Goal: Task Accomplishment & Management: Complete application form

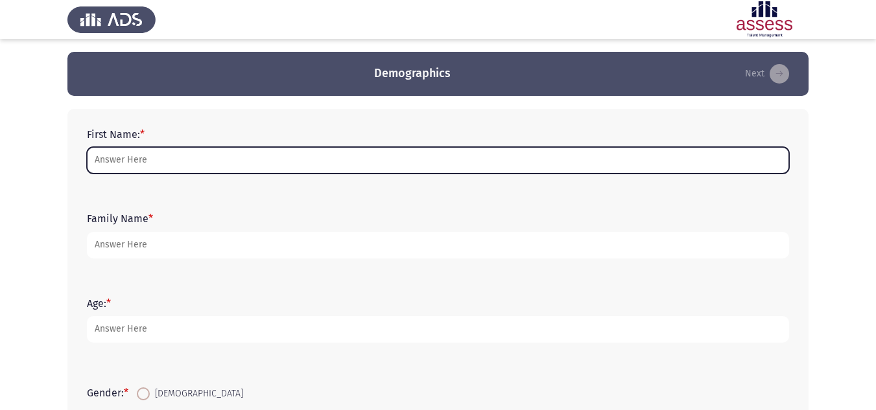
click at [289, 163] on input "First Name: *" at bounding box center [438, 160] width 702 height 27
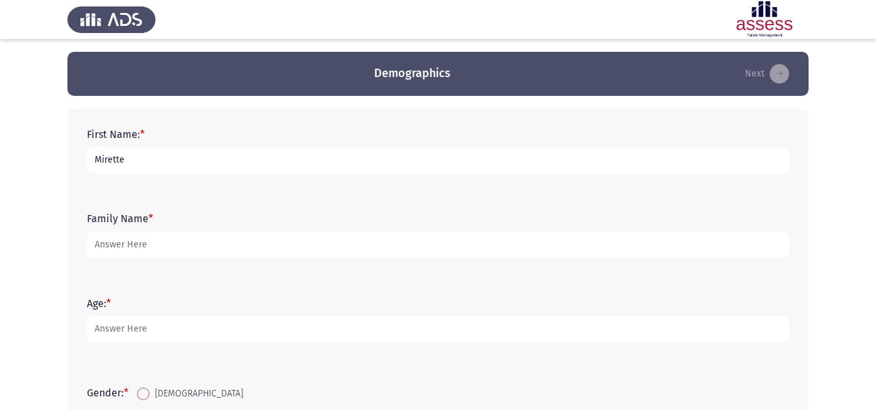
type input "Mirette"
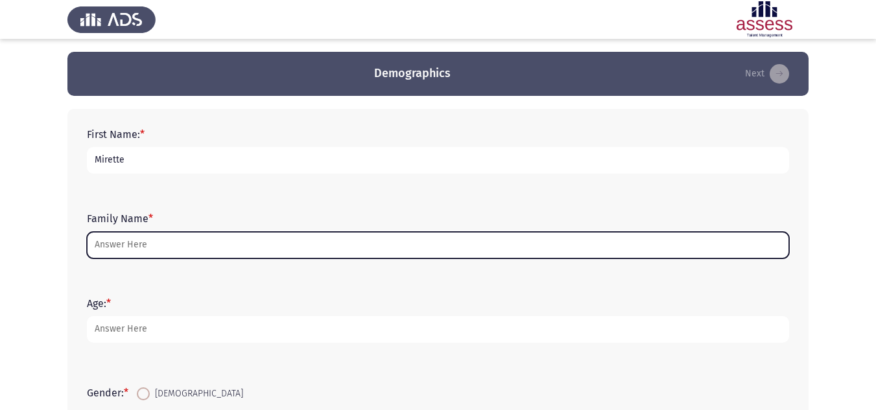
click at [237, 241] on input "Family Name *" at bounding box center [438, 245] width 702 height 27
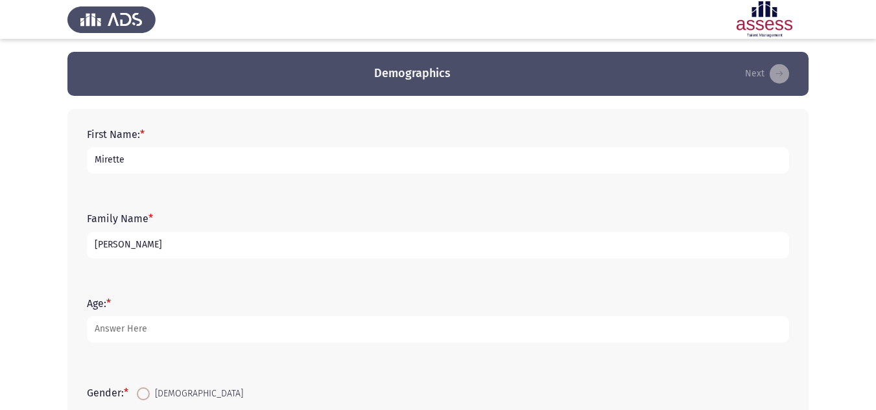
type input "[PERSON_NAME]"
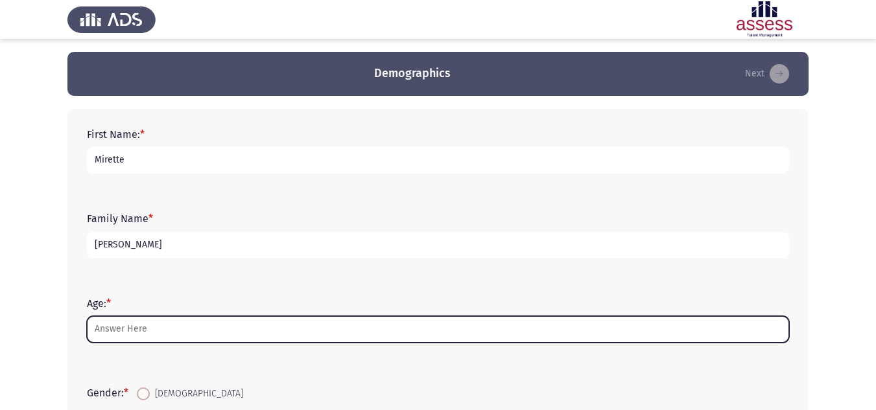
click at [152, 337] on input "Age: *" at bounding box center [438, 329] width 702 height 27
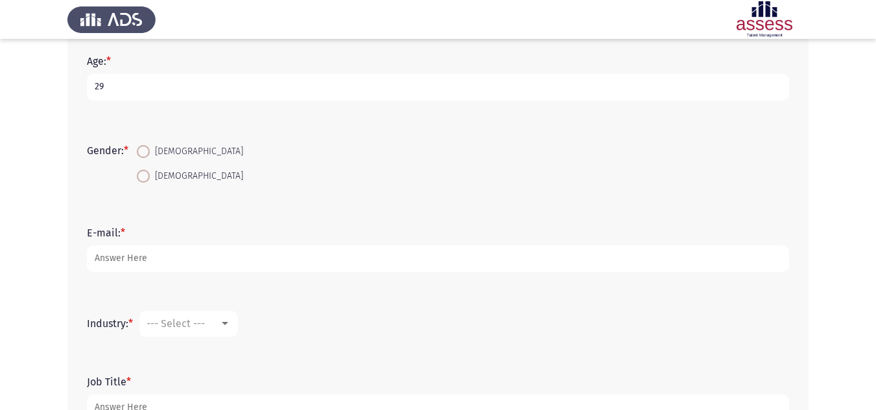
scroll to position [259, 0]
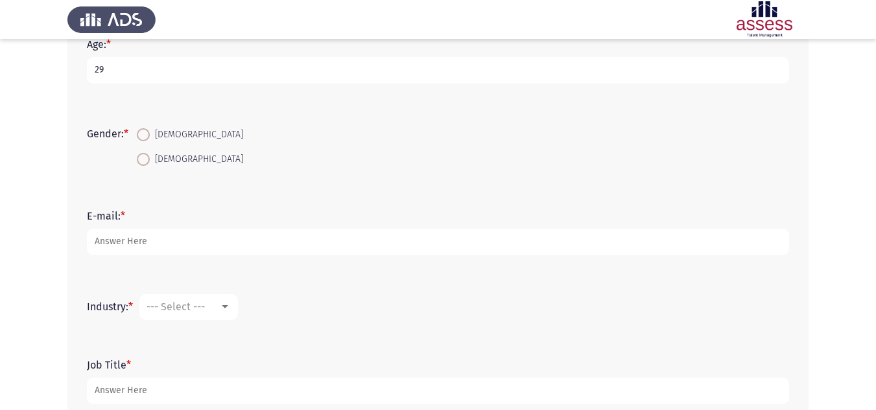
type input "29"
click at [150, 154] on span at bounding box center [143, 159] width 13 height 13
click at [150, 154] on input "[DEMOGRAPHIC_DATA]" at bounding box center [143, 159] width 13 height 13
radio input "true"
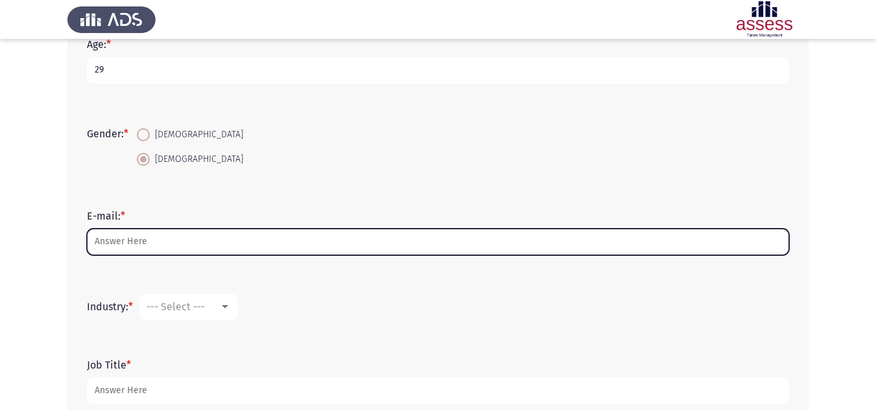
click at [152, 239] on input "E-mail: *" at bounding box center [438, 242] width 702 height 27
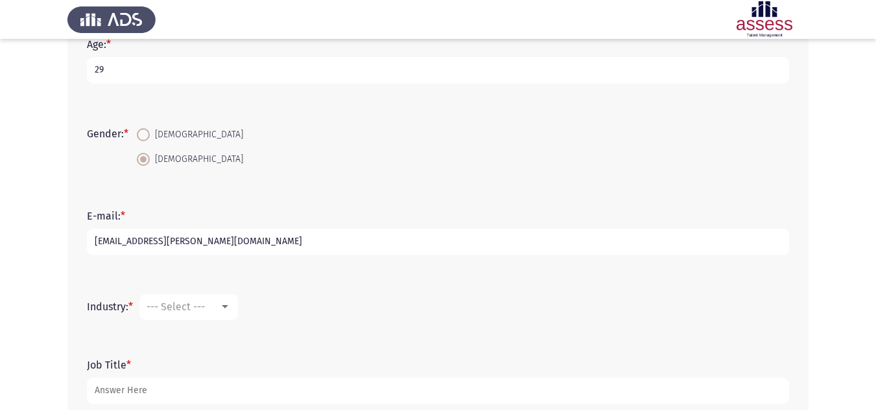
type input "[EMAIL_ADDRESS][PERSON_NAME][DOMAIN_NAME]"
click at [207, 314] on mat-select "--- Select ---" at bounding box center [188, 307] width 99 height 26
click at [226, 314] on mat-select "--- Select ---" at bounding box center [188, 307] width 99 height 26
click at [231, 303] on div at bounding box center [225, 307] width 12 height 10
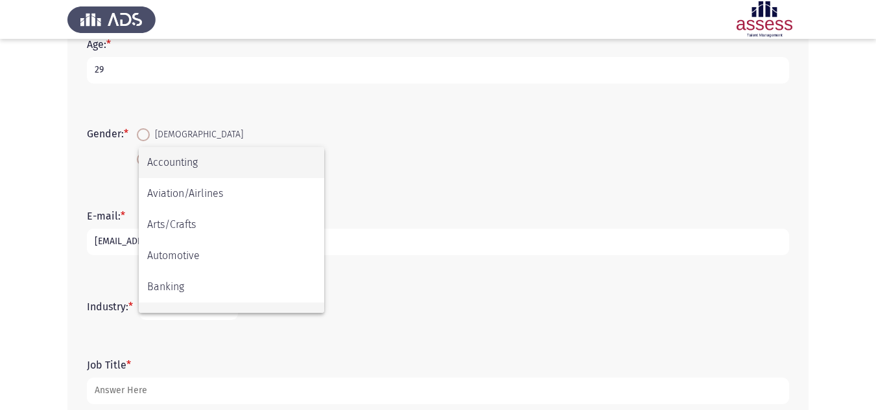
click at [224, 309] on span "Civic/Social Organization" at bounding box center [231, 318] width 169 height 31
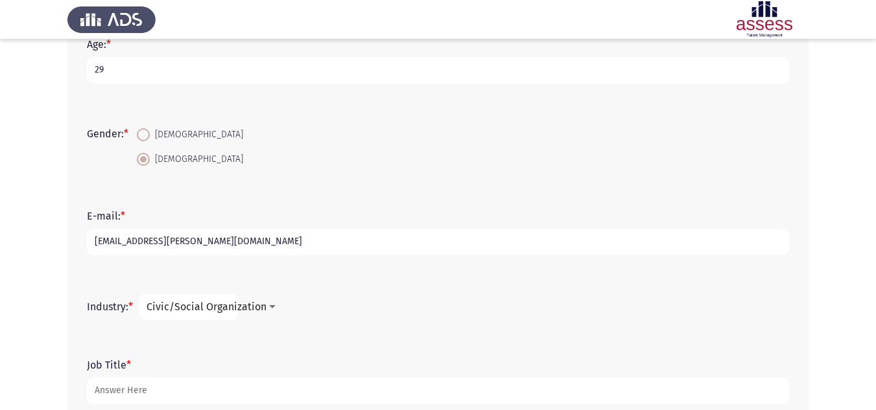
scroll to position [21, 0]
click at [223, 309] on span "Civic/Social Organization" at bounding box center [207, 307] width 120 height 12
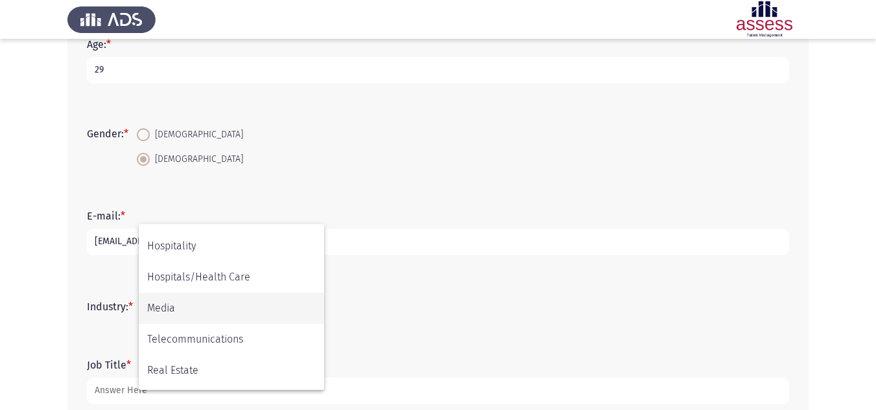
scroll to position [296, 0]
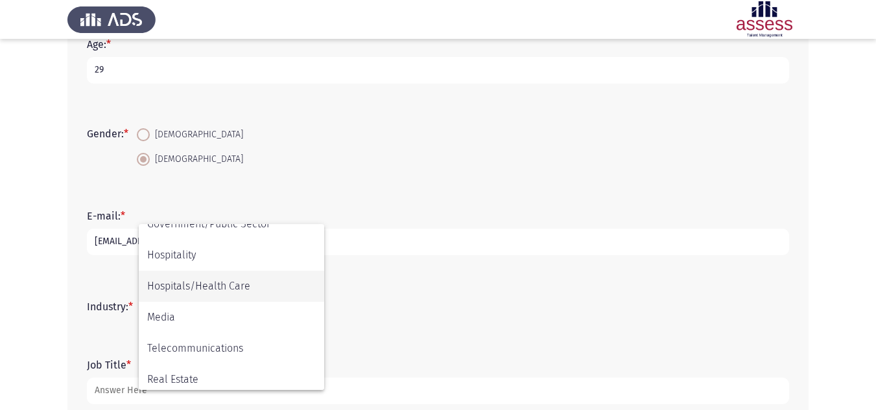
click at [231, 289] on span "Hospitals/Health Care" at bounding box center [231, 286] width 169 height 31
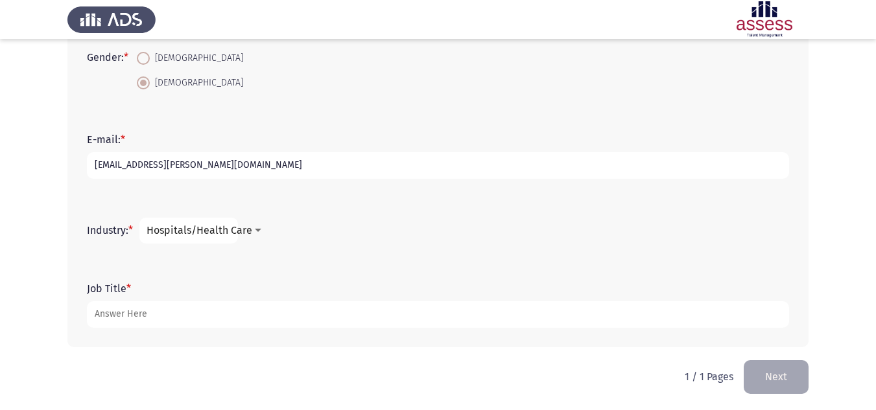
scroll to position [338, 0]
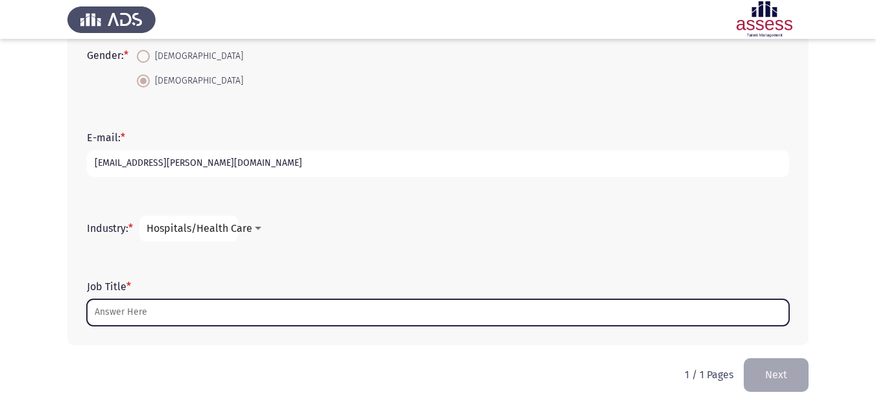
click at [273, 307] on input "Job Title *" at bounding box center [438, 313] width 702 height 27
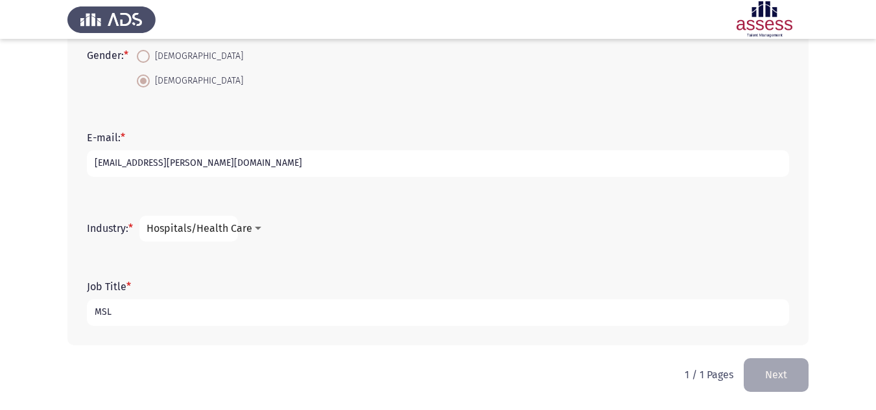
type input "MSL"
click at [354, 351] on div "First Name: * Mirette Family Name * [PERSON_NAME] Age: * [DEMOGRAPHIC_DATA] Gen…" at bounding box center [437, 58] width 741 height 600
click at [781, 379] on button "Next" at bounding box center [776, 375] width 65 height 33
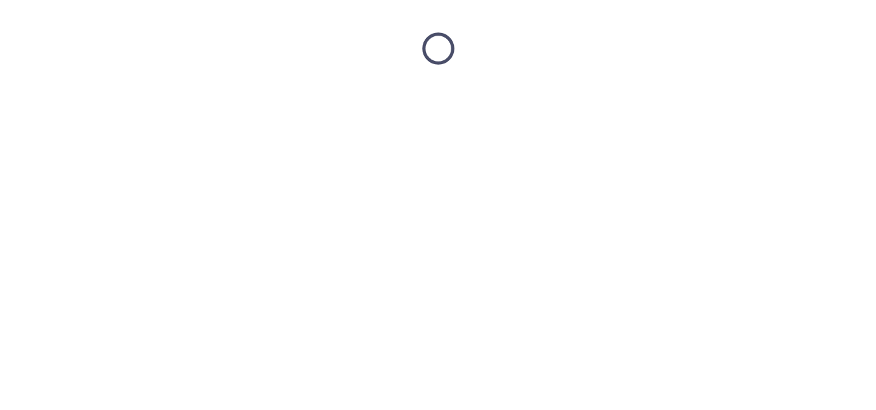
scroll to position [0, 0]
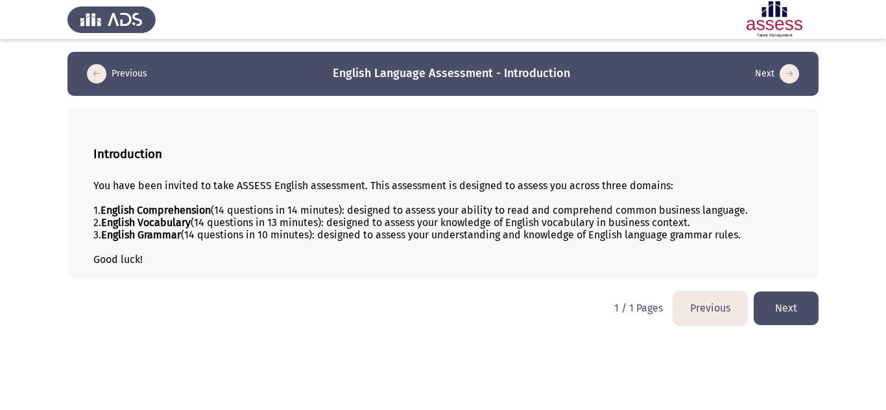
click at [781, 316] on button "Next" at bounding box center [785, 308] width 65 height 33
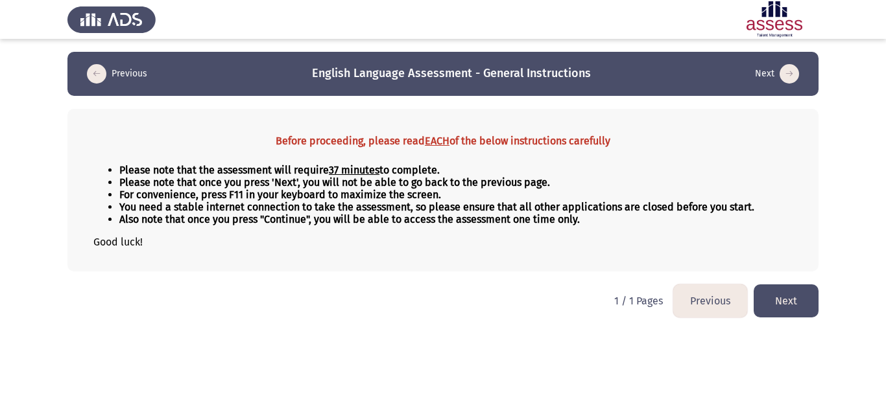
click at [783, 305] on button "Next" at bounding box center [785, 301] width 65 height 33
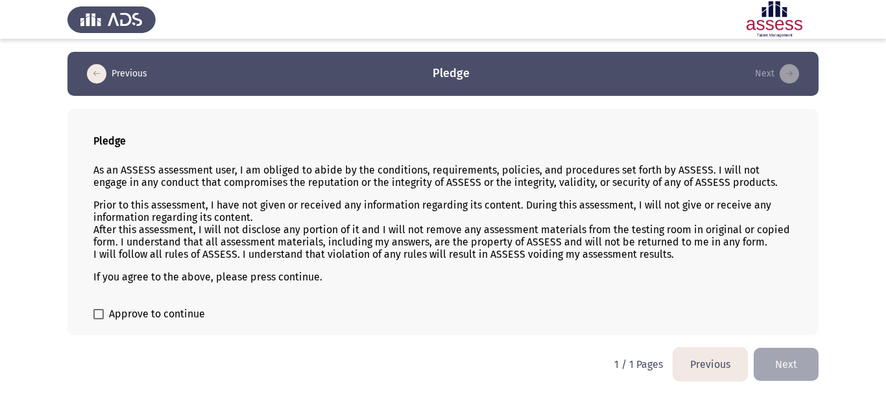
click at [98, 307] on label "Approve to continue" at bounding box center [149, 315] width 112 height 16
click at [98, 320] on input "Approve to continue" at bounding box center [98, 320] width 1 height 1
checkbox input "true"
click at [792, 359] on button "Next" at bounding box center [785, 364] width 65 height 33
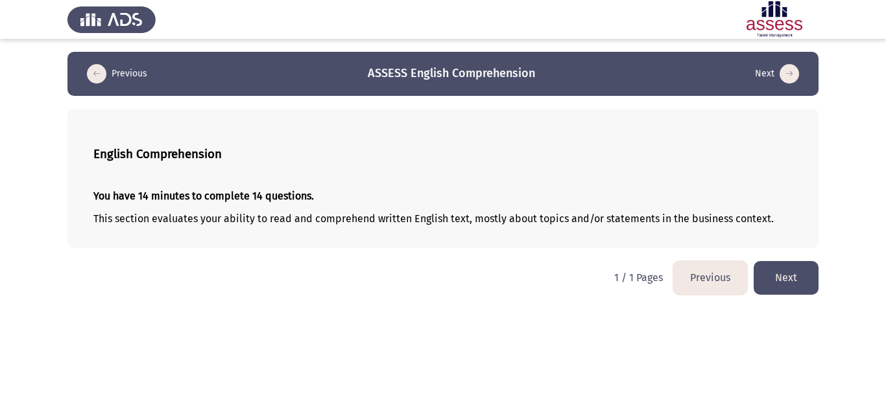
click at [803, 287] on button "Next" at bounding box center [785, 277] width 65 height 33
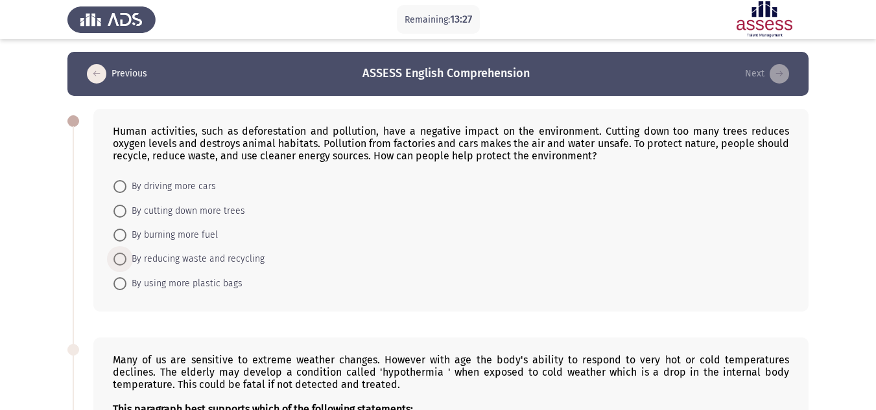
click at [212, 256] on span "By reducing waste and recycling" at bounding box center [195, 260] width 138 height 16
click at [126, 256] on input "By reducing waste and recycling" at bounding box center [119, 259] width 13 height 13
radio input "true"
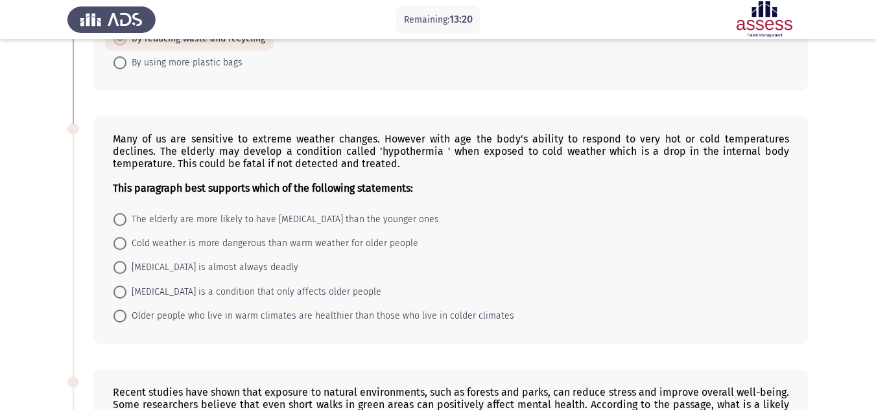
scroll to position [259, 0]
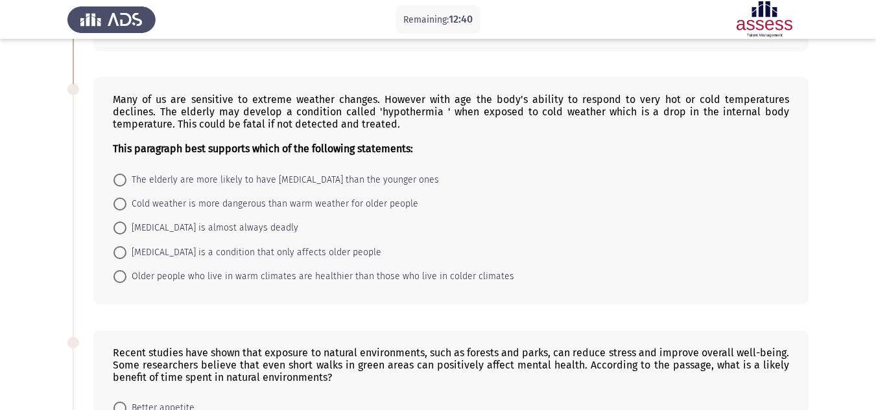
click at [263, 231] on span "[MEDICAL_DATA] is almost always deadly" at bounding box center [212, 228] width 172 height 16
click at [126, 231] on input "[MEDICAL_DATA] is almost always deadly" at bounding box center [119, 228] width 13 height 13
radio input "true"
click at [231, 209] on span "Cold weather is more dangerous than warm weather for older people" at bounding box center [272, 204] width 292 height 16
click at [126, 209] on input "Cold weather is more dangerous than warm weather for older people" at bounding box center [119, 204] width 13 height 13
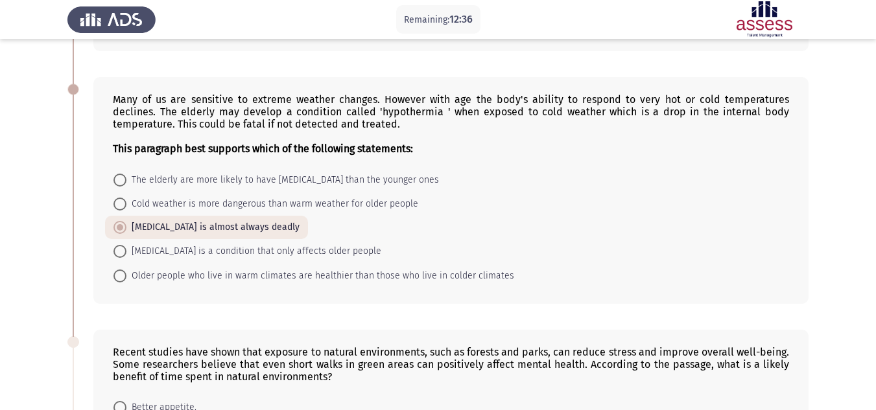
radio input "true"
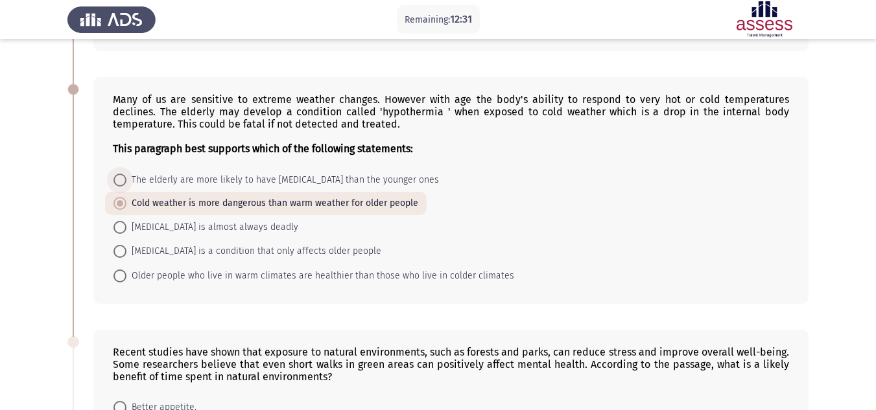
click at [224, 182] on span "The elderly are more likely to have [MEDICAL_DATA] than the younger ones" at bounding box center [282, 180] width 313 height 16
click at [126, 182] on input "The elderly are more likely to have [MEDICAL_DATA] than the younger ones" at bounding box center [119, 180] width 13 height 13
radio input "true"
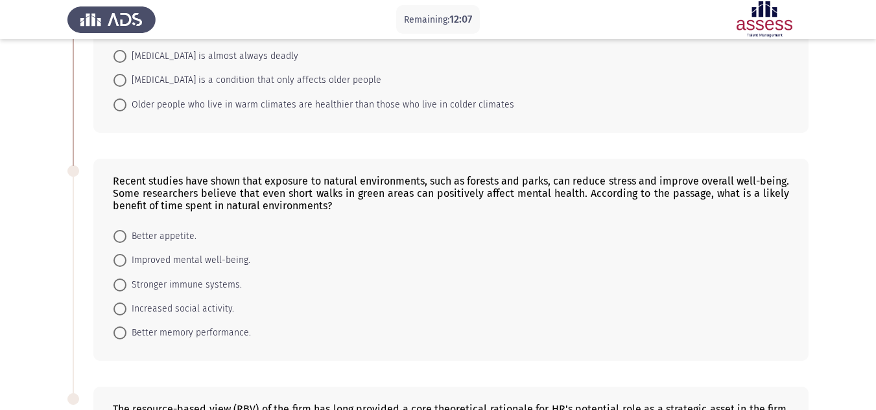
scroll to position [454, 0]
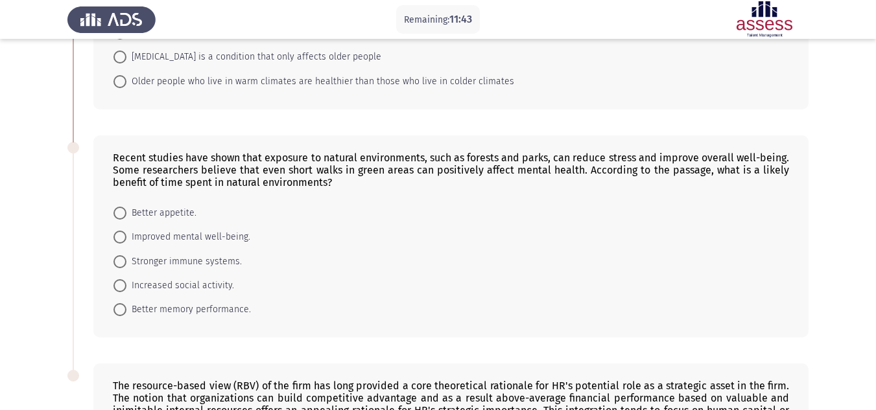
click at [229, 244] on span "Improved mental well-being." at bounding box center [188, 238] width 124 height 16
click at [126, 244] on input "Improved mental well-being." at bounding box center [119, 237] width 13 height 13
radio input "true"
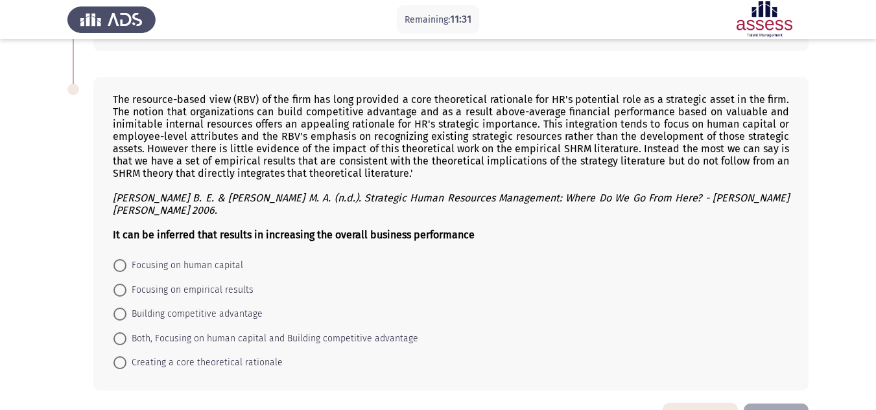
scroll to position [708, 0]
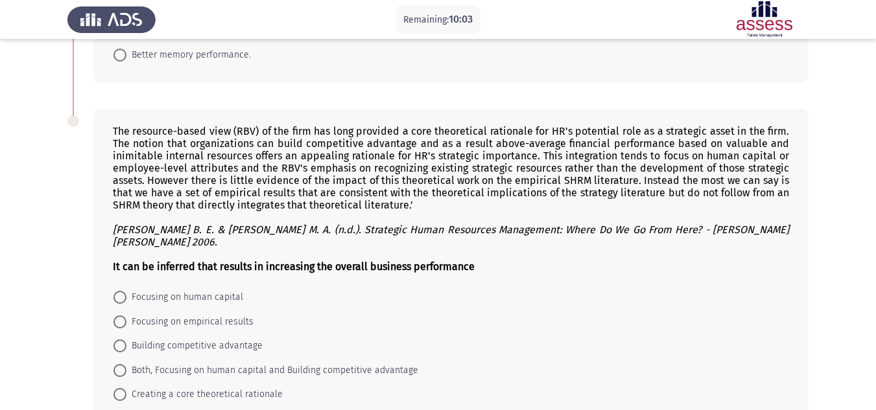
click at [204, 285] on mat-radio-button "Focusing on human capital" at bounding box center [178, 297] width 147 height 24
click at [206, 290] on span "Focusing on human capital" at bounding box center [184, 298] width 117 height 16
click at [126, 291] on input "Focusing on human capital" at bounding box center [119, 297] width 13 height 13
radio input "true"
click at [392, 362] on span "Both, Focusing on human capital and Building competitive advantage" at bounding box center [272, 370] width 292 height 16
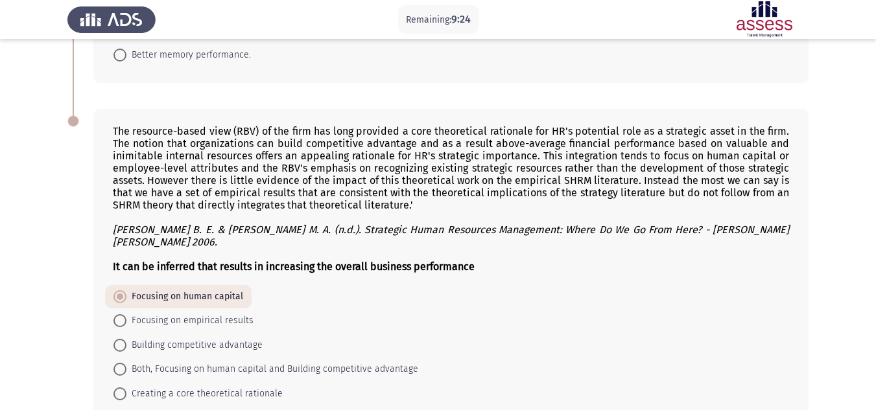
click at [126, 363] on input "Both, Focusing on human capital and Building competitive advantage" at bounding box center [119, 369] width 13 height 13
radio input "true"
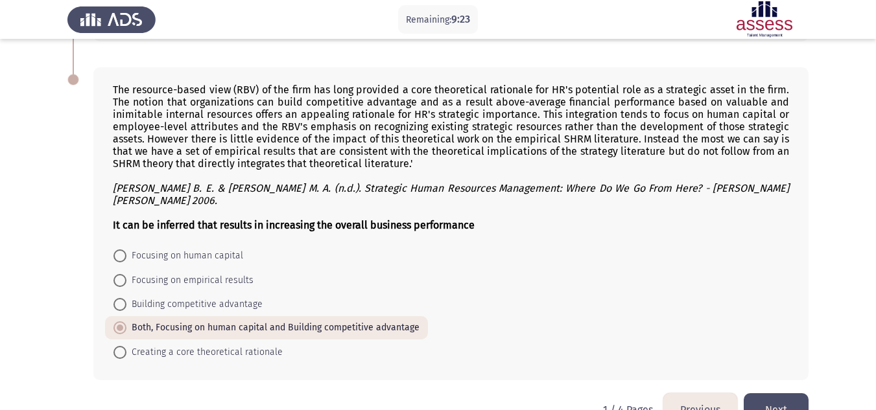
scroll to position [772, 0]
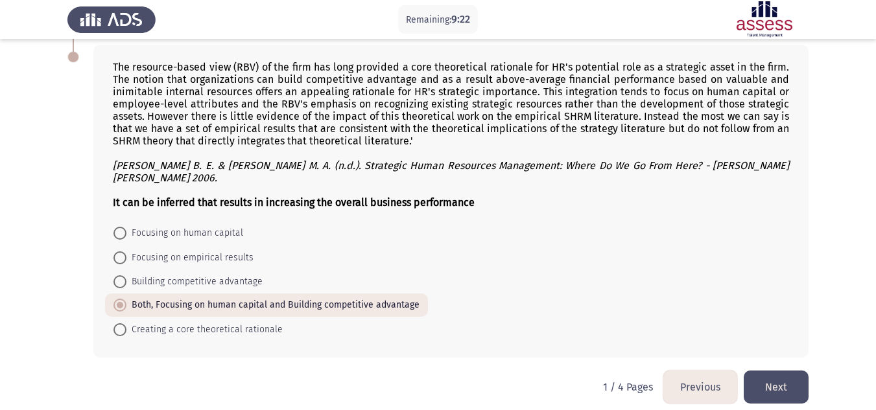
click at [780, 376] on button "Next" at bounding box center [776, 387] width 65 height 33
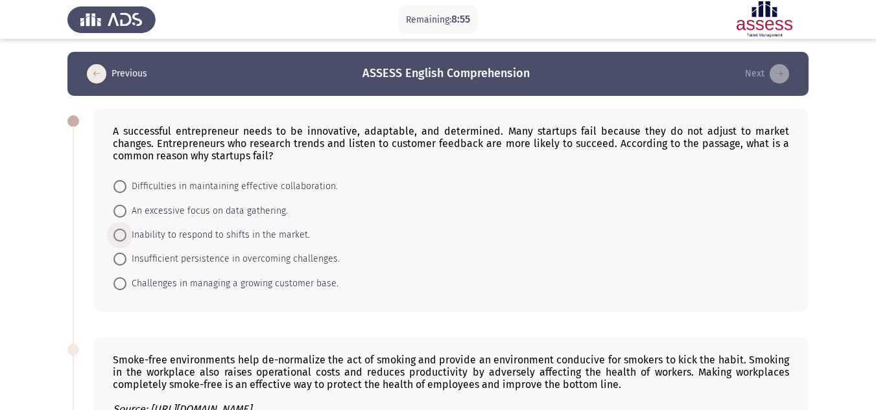
click at [254, 243] on span "Inability to respond to shifts in the market." at bounding box center [218, 236] width 184 height 16
click at [126, 242] on input "Inability to respond to shifts in the market." at bounding box center [119, 235] width 13 height 13
radio input "true"
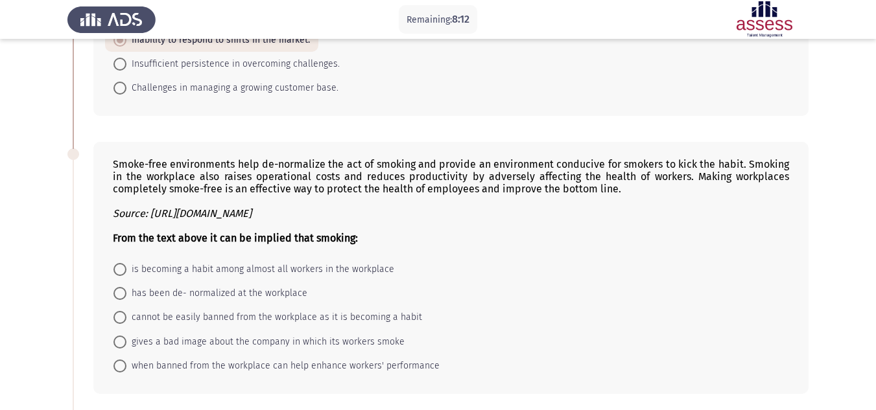
scroll to position [259, 0]
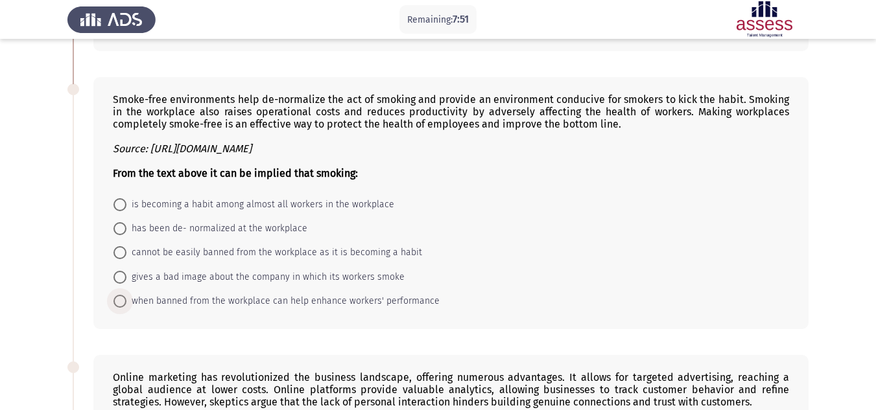
click at [331, 303] on span "when banned from the workplace can help enhance workers' performance" at bounding box center [282, 302] width 313 height 16
click at [126, 303] on input "when banned from the workplace can help enhance workers' performance" at bounding box center [119, 301] width 13 height 13
radio input "true"
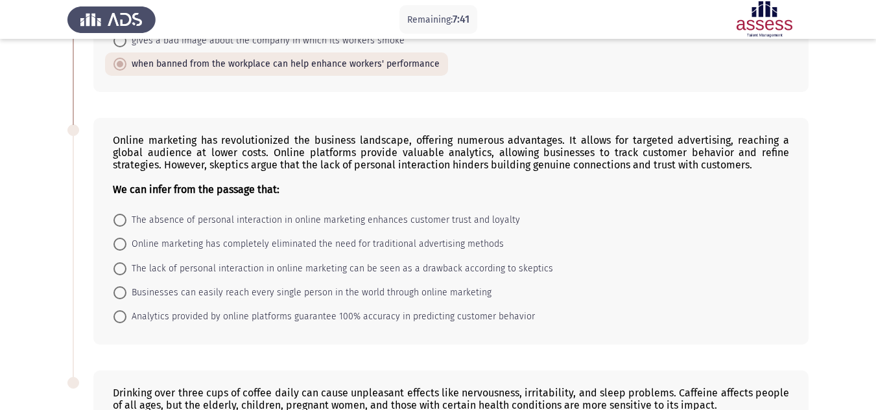
scroll to position [519, 0]
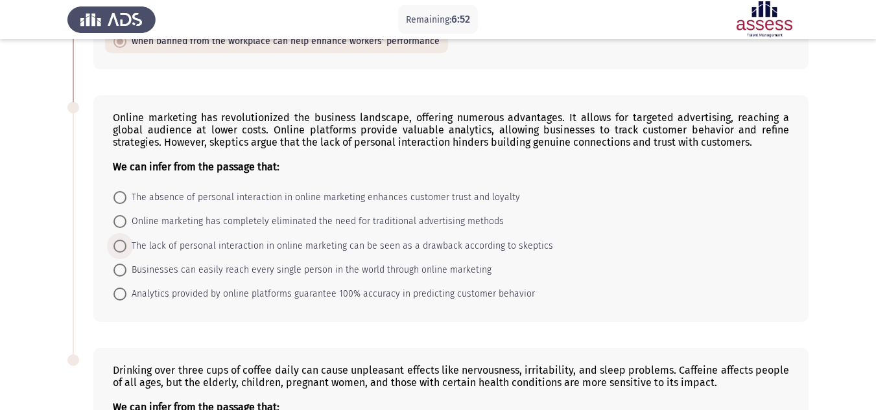
click at [375, 246] on span "The lack of personal interaction in online marketing can be seen as a drawback …" at bounding box center [339, 247] width 427 height 16
click at [126, 246] on input "The lack of personal interaction in online marketing can be seen as a drawback …" at bounding box center [119, 246] width 13 height 13
radio input "true"
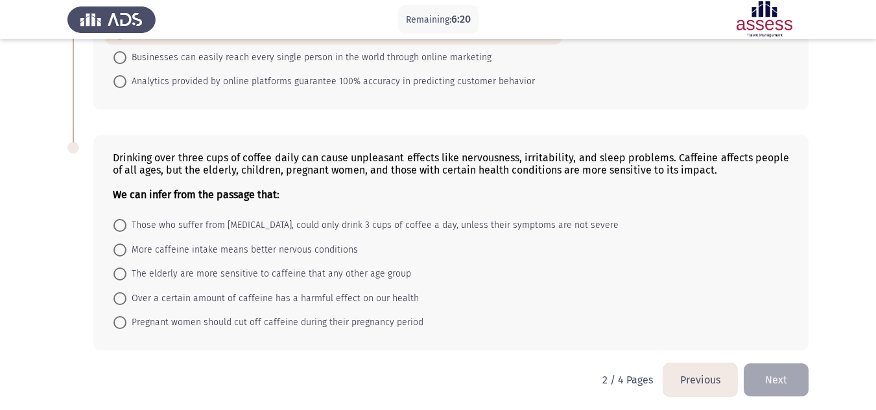
scroll to position [736, 0]
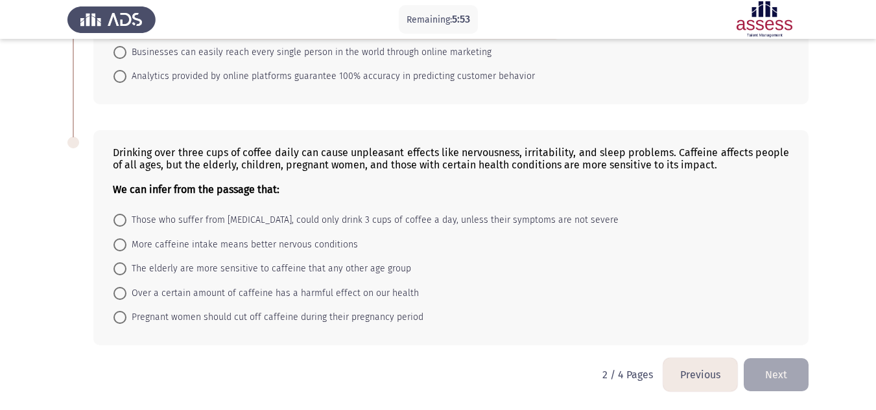
click at [334, 267] on span "The elderly are more sensitive to caffeine that any other age group" at bounding box center [268, 269] width 285 height 16
click at [126, 267] on input "The elderly are more sensitive to caffeine that any other age group" at bounding box center [119, 269] width 13 height 13
radio input "true"
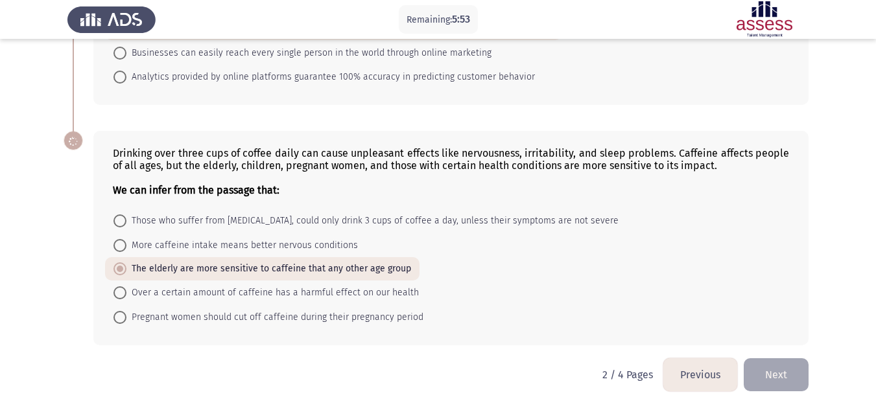
scroll to position [735, 0]
click at [322, 296] on span "Over a certain amount of caffeine has a harmful effect on our health" at bounding box center [272, 293] width 292 height 16
click at [126, 296] on input "Over a certain amount of caffeine has a harmful effect on our health" at bounding box center [119, 293] width 13 height 13
radio input "true"
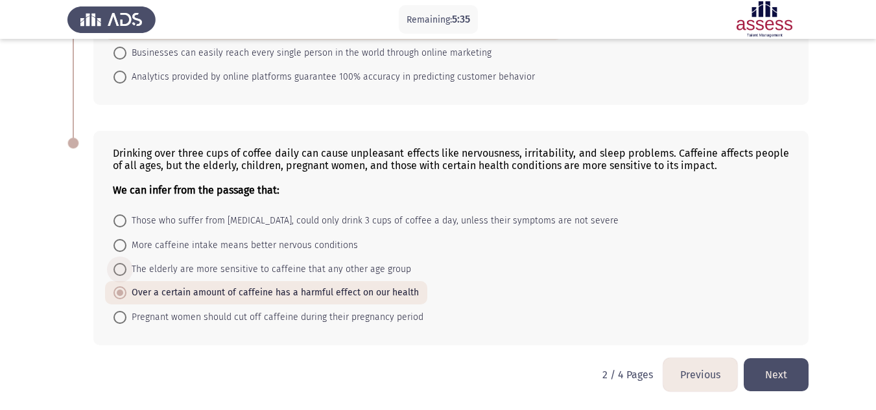
click at [349, 270] on span "The elderly are more sensitive to caffeine that any other age group" at bounding box center [268, 270] width 285 height 16
click at [126, 270] on input "The elderly are more sensitive to caffeine that any other age group" at bounding box center [119, 269] width 13 height 13
radio input "true"
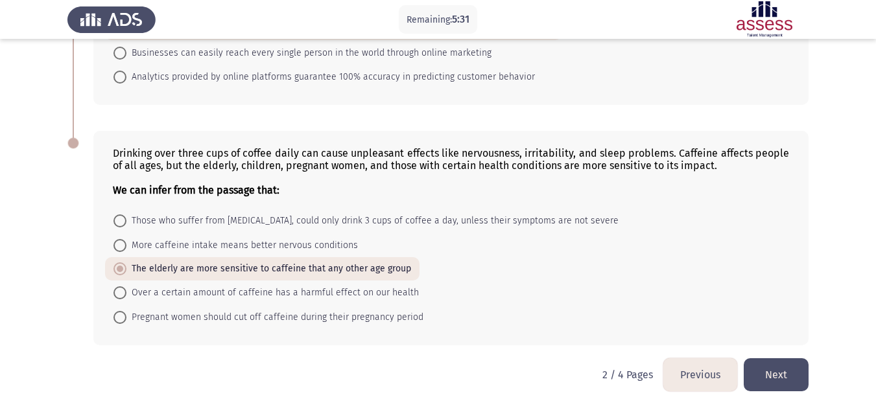
click at [785, 375] on button "Next" at bounding box center [776, 375] width 65 height 33
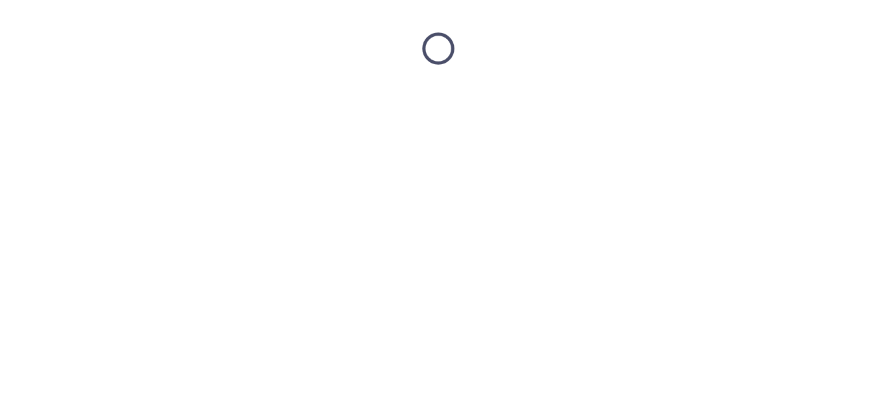
scroll to position [0, 0]
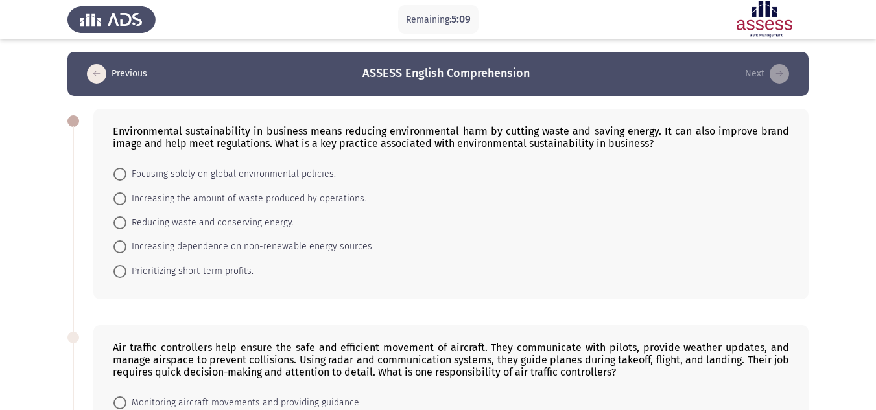
click at [263, 226] on span "Reducing waste and conserving energy." at bounding box center [209, 223] width 167 height 16
click at [126, 226] on input "Reducing waste and conserving energy." at bounding box center [119, 223] width 13 height 13
radio input "true"
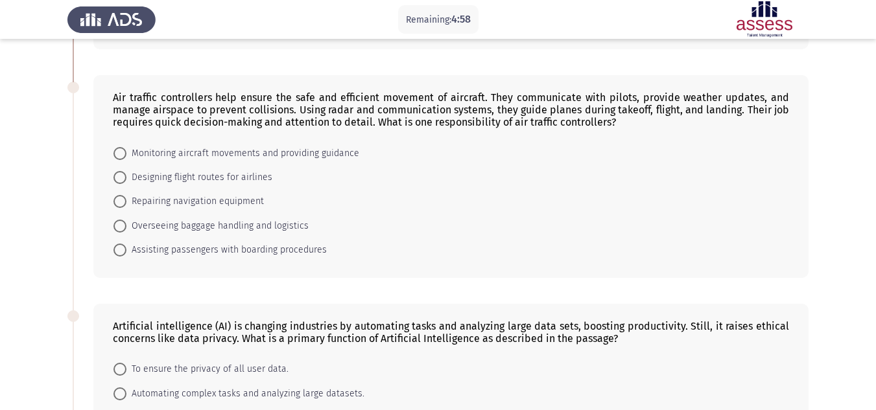
scroll to position [259, 0]
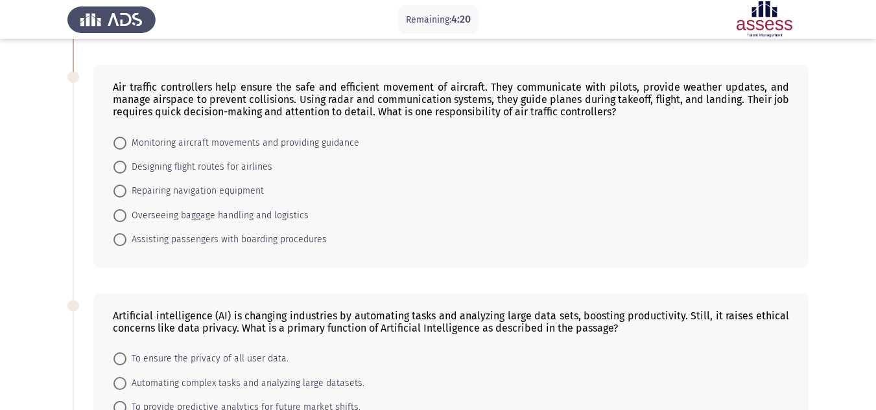
click at [205, 220] on span "Overseeing baggage handling and logistics" at bounding box center [217, 216] width 182 height 16
click at [126, 220] on input "Overseeing baggage handling and logistics" at bounding box center [119, 215] width 13 height 13
radio input "true"
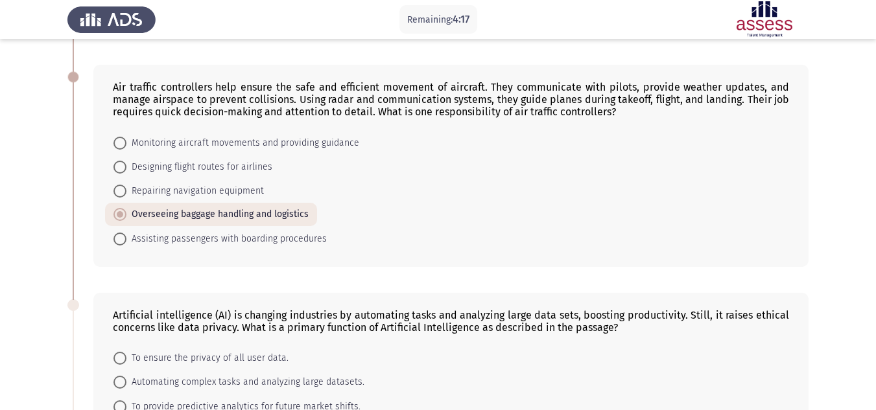
click at [237, 189] on span "Repairing navigation equipment" at bounding box center [194, 192] width 137 height 16
click at [126, 189] on input "Repairing navigation equipment" at bounding box center [119, 191] width 13 height 13
radio input "true"
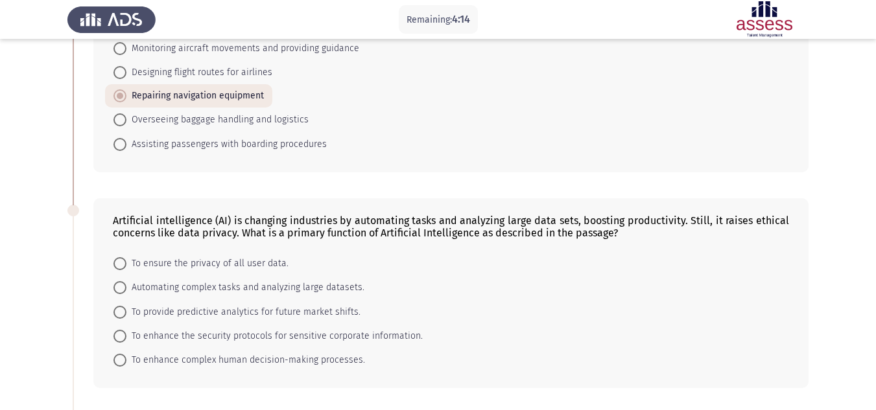
scroll to position [324, 0]
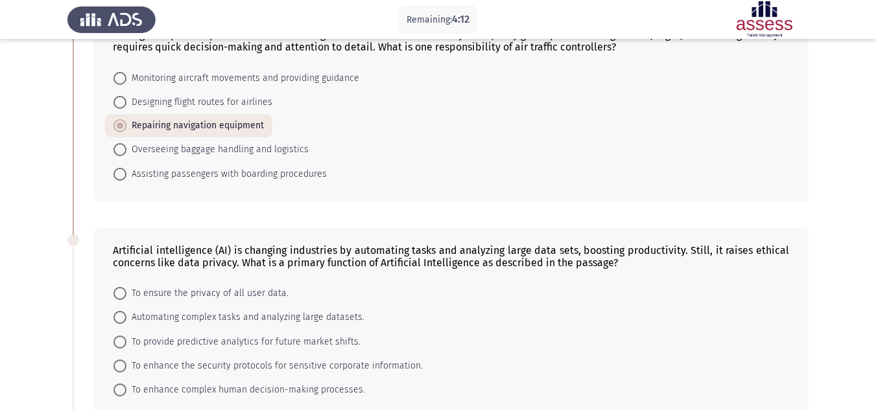
click at [231, 181] on span "Assisting passengers with boarding procedures" at bounding box center [226, 175] width 200 height 16
click at [126, 181] on input "Assisting passengers with boarding procedures" at bounding box center [119, 174] width 13 height 13
radio input "true"
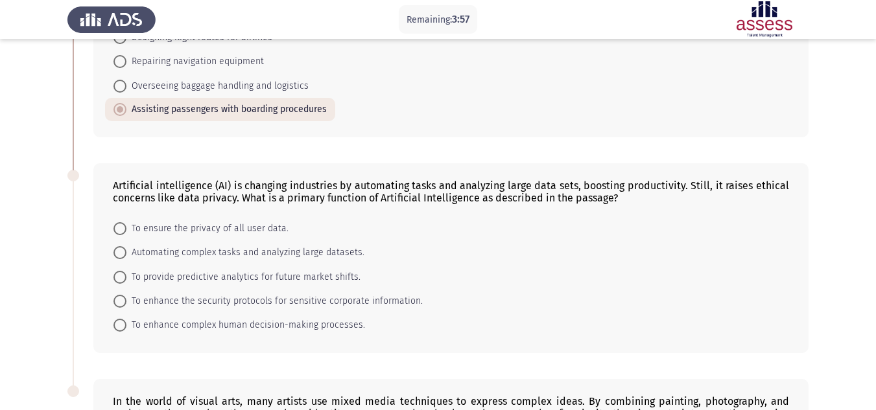
scroll to position [454, 0]
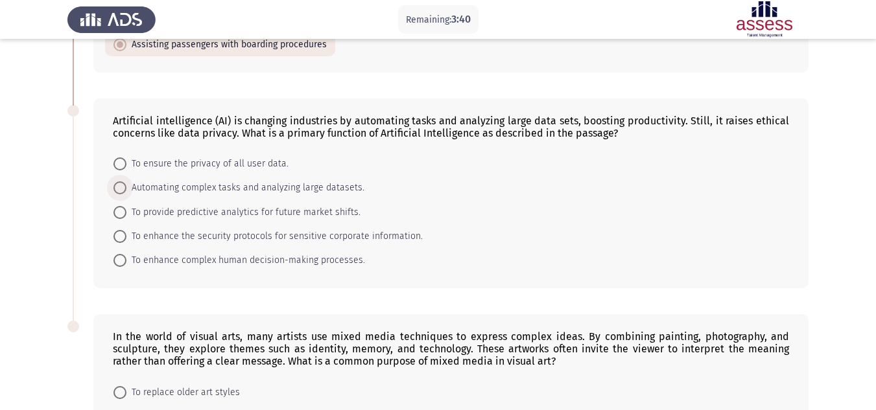
click at [265, 187] on span "Automating complex tasks and analyzing large datasets." at bounding box center [245, 188] width 238 height 16
click at [126, 187] on input "Automating complex tasks and analyzing large datasets." at bounding box center [119, 188] width 13 height 13
radio input "true"
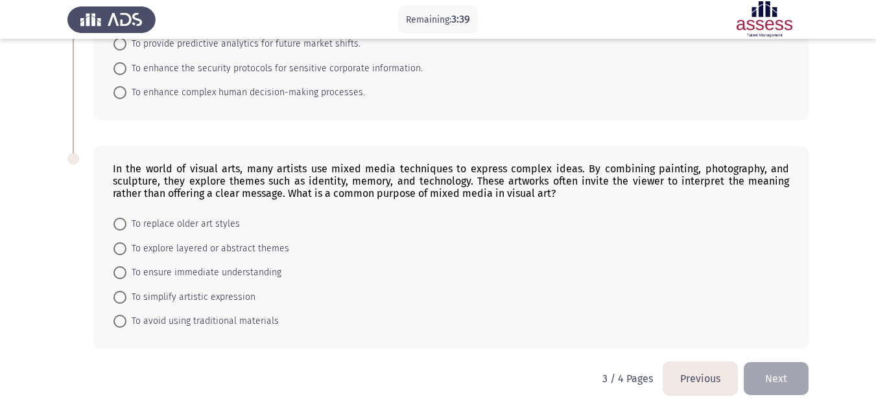
scroll to position [625, 0]
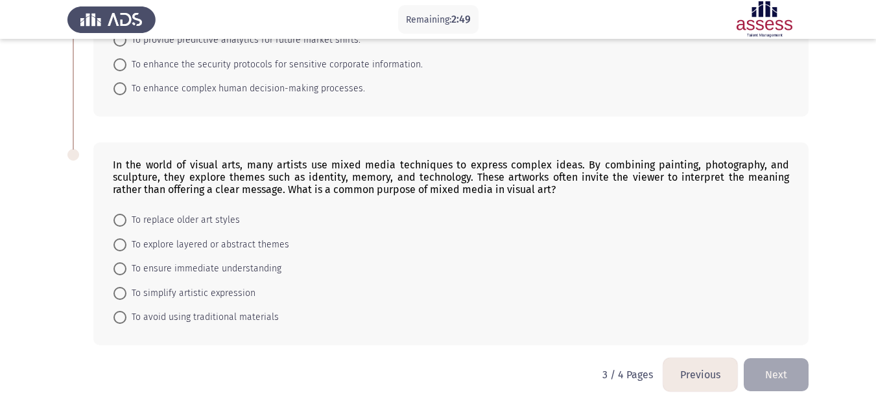
click at [210, 250] on span "To explore layered or abstract themes" at bounding box center [207, 245] width 163 height 16
click at [126, 250] on input "To explore layered or abstract themes" at bounding box center [119, 245] width 13 height 13
radio input "true"
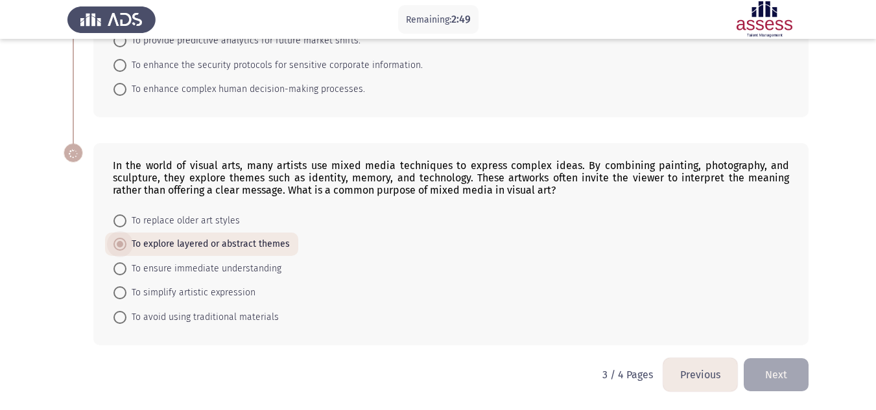
scroll to position [624, 0]
click at [775, 376] on button "Next" at bounding box center [776, 375] width 65 height 33
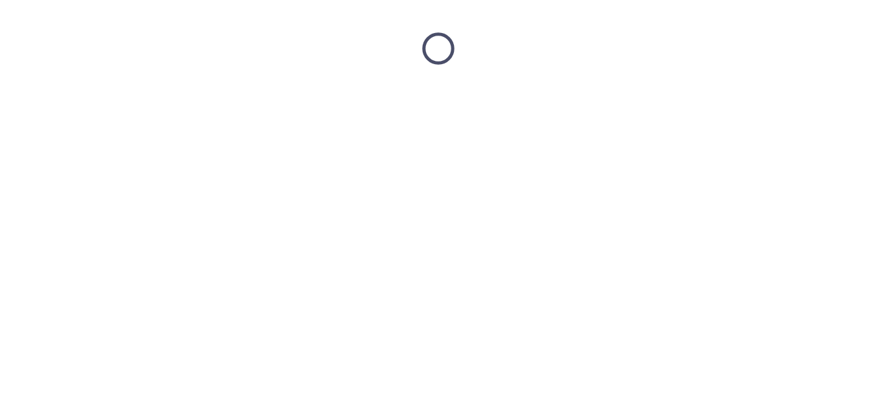
scroll to position [0, 0]
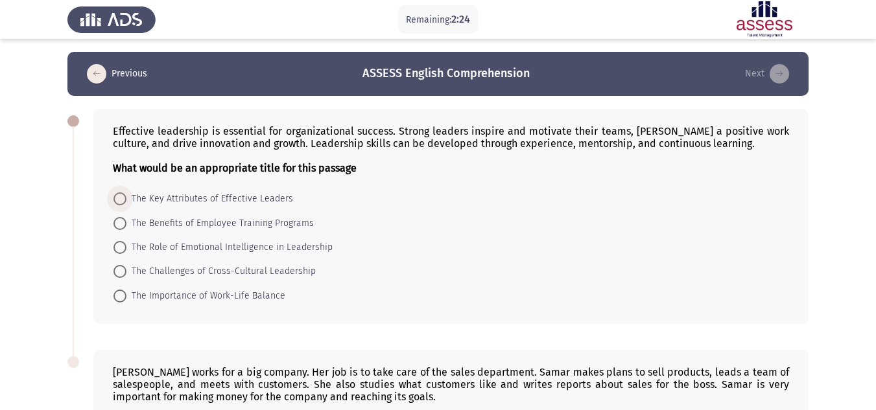
click at [247, 203] on span "The Key Attributes of Effective Leaders" at bounding box center [209, 199] width 167 height 16
click at [126, 203] on input "The Key Attributes of Effective Leaders" at bounding box center [119, 199] width 13 height 13
radio input "true"
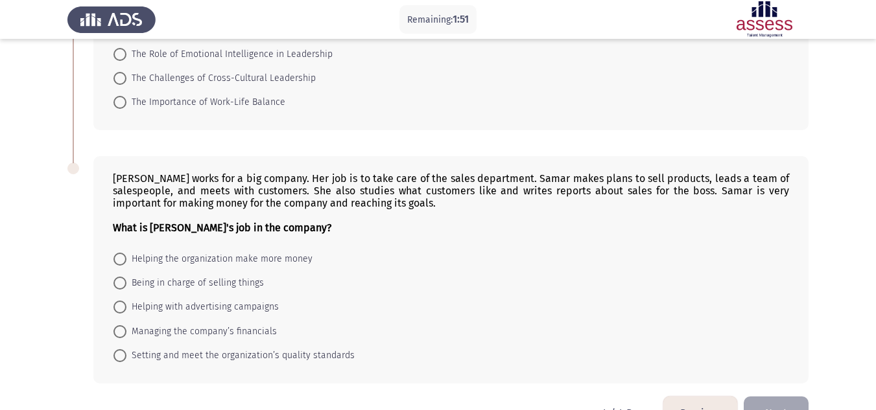
scroll to position [231, 0]
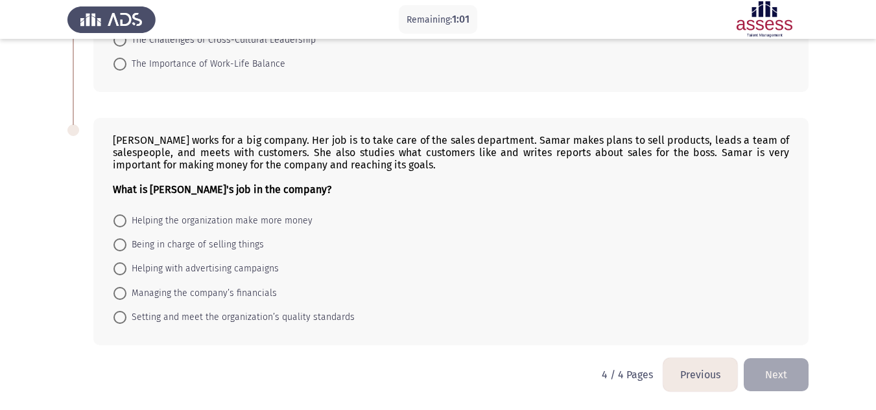
click at [221, 225] on span "Helping the organization make more money" at bounding box center [219, 221] width 186 height 16
click at [126, 225] on input "Helping the organization make more money" at bounding box center [119, 221] width 13 height 13
radio input "true"
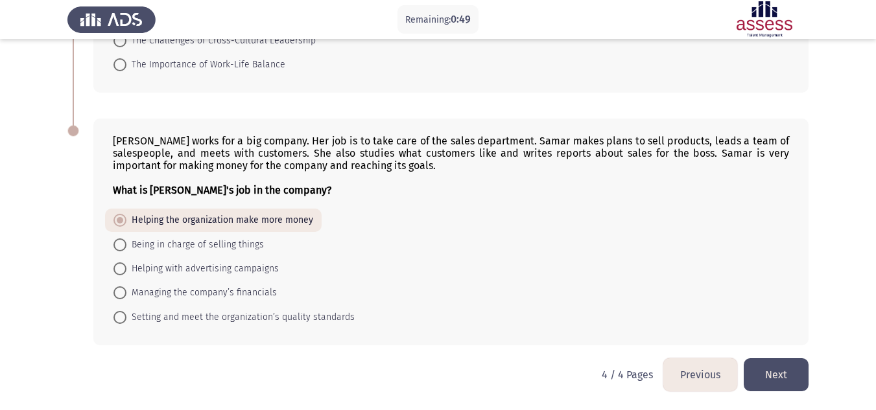
click at [784, 381] on button "Next" at bounding box center [776, 375] width 65 height 33
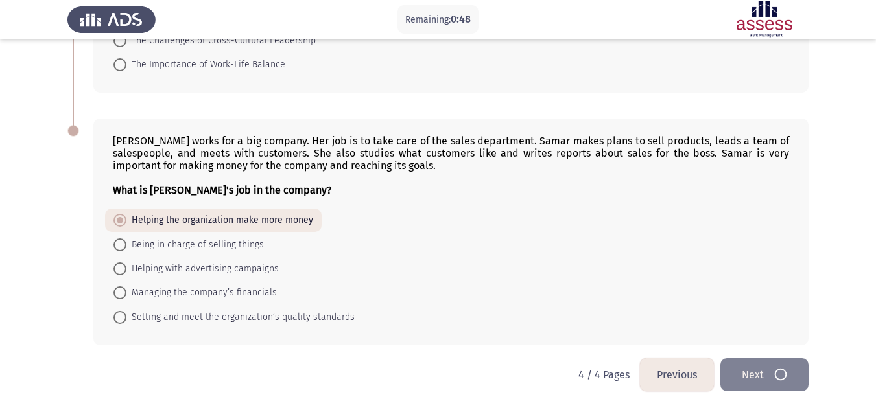
scroll to position [0, 0]
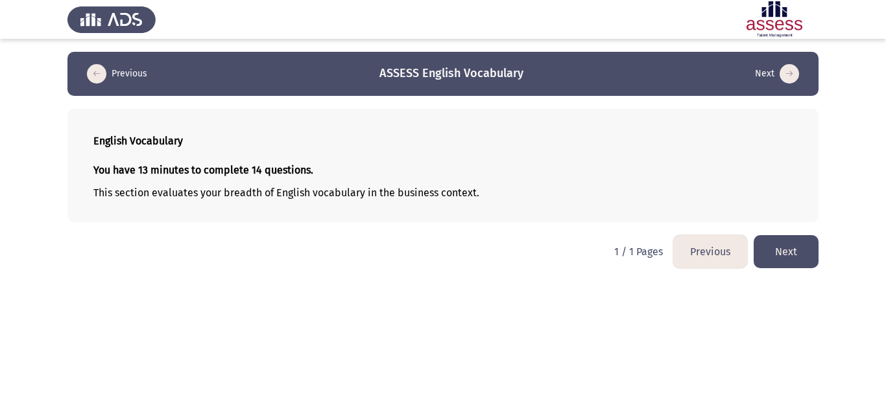
click at [788, 257] on button "Next" at bounding box center [785, 251] width 65 height 33
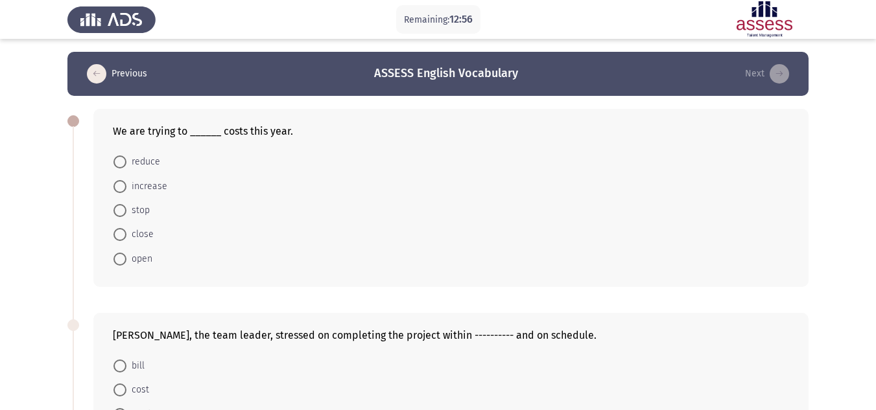
click at [136, 163] on span "reduce" at bounding box center [143, 162] width 34 height 16
click at [126, 163] on input "reduce" at bounding box center [119, 162] width 13 height 13
radio input "true"
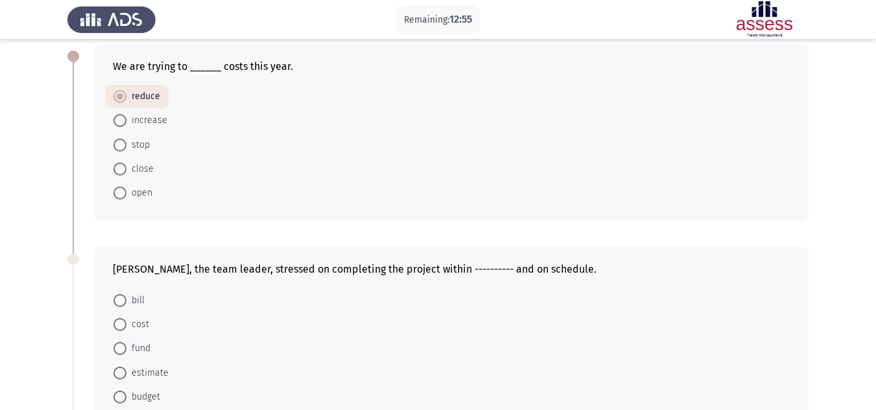
scroll to position [130, 0]
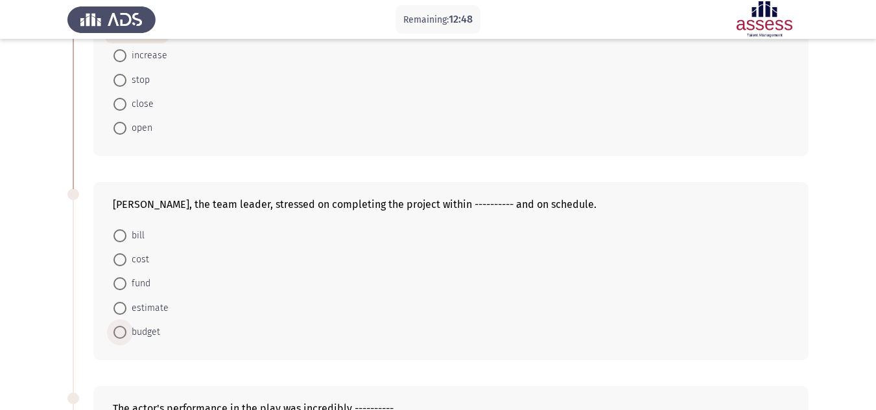
click at [140, 331] on span "budget" at bounding box center [143, 333] width 34 height 16
click at [126, 331] on input "budget" at bounding box center [119, 332] width 13 height 13
radio input "true"
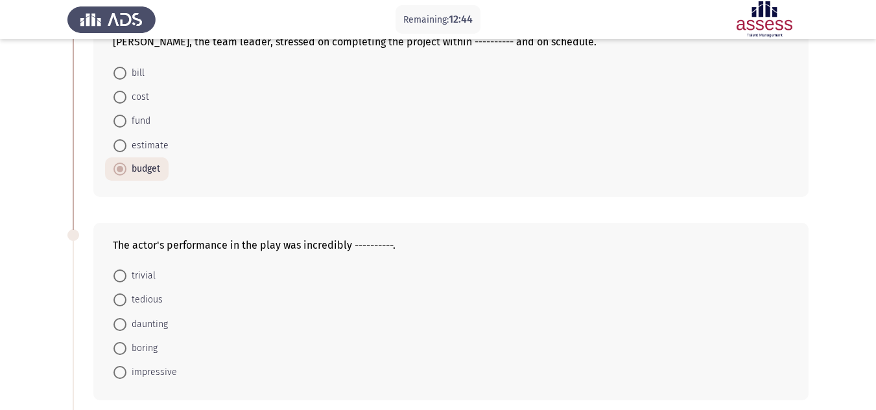
scroll to position [357, 0]
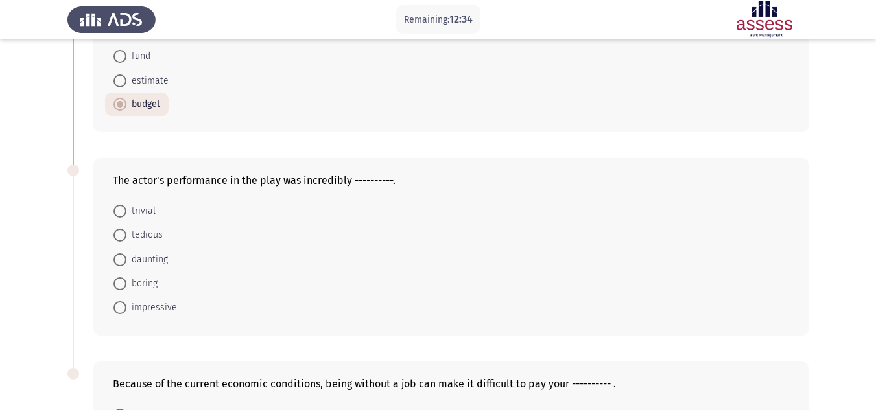
click at [168, 310] on span "impressive" at bounding box center [151, 308] width 51 height 16
click at [126, 310] on input "impressive" at bounding box center [119, 308] width 13 height 13
radio input "true"
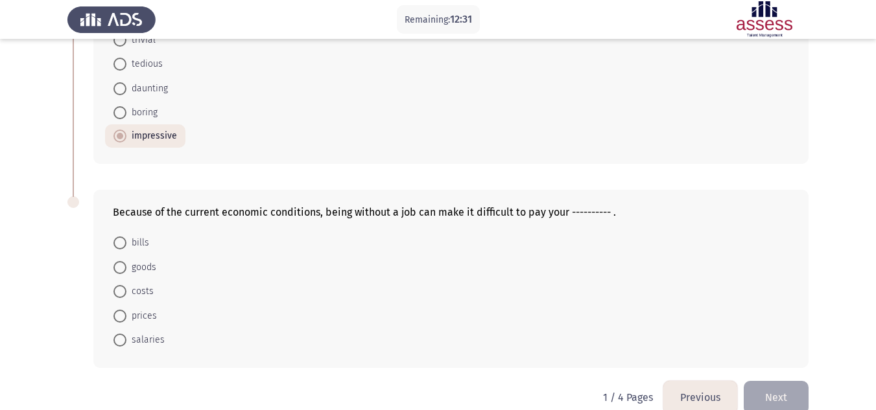
scroll to position [551, 0]
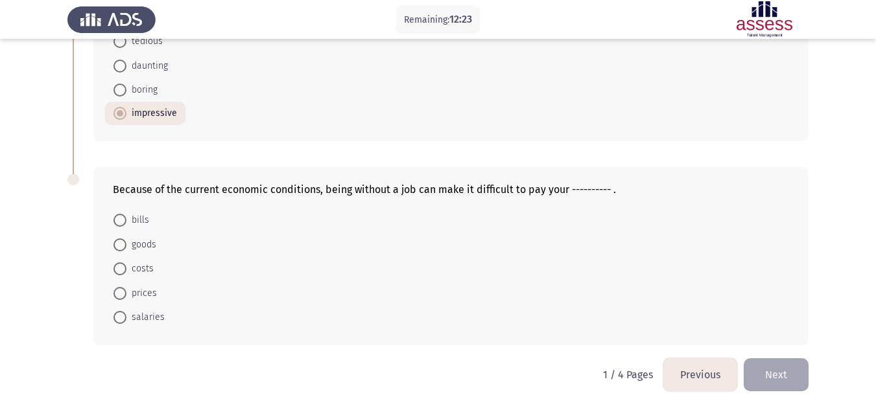
click at [115, 227] on span at bounding box center [119, 220] width 13 height 13
click at [115, 227] on input "bills" at bounding box center [119, 220] width 13 height 13
radio input "true"
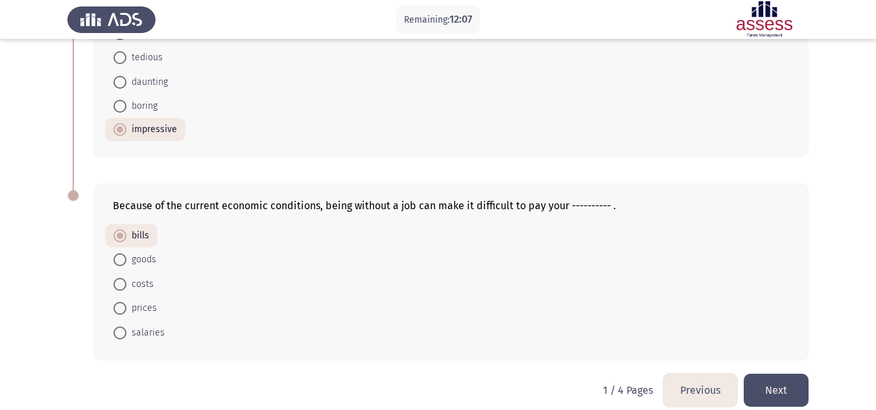
scroll to position [551, 0]
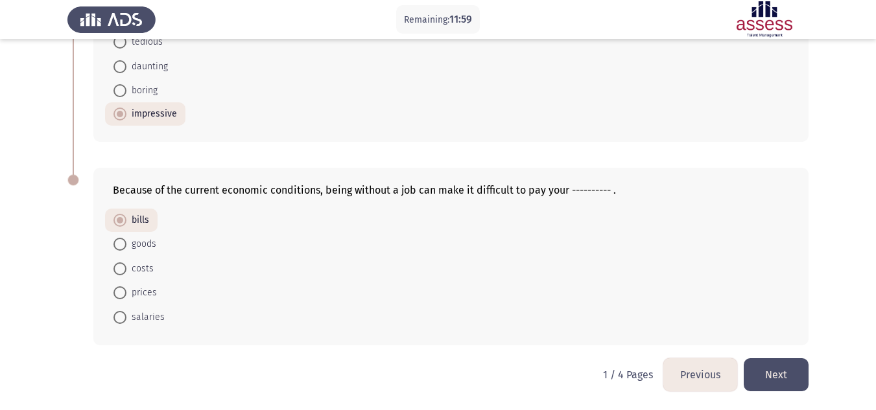
click at [775, 367] on button "Next" at bounding box center [776, 375] width 65 height 33
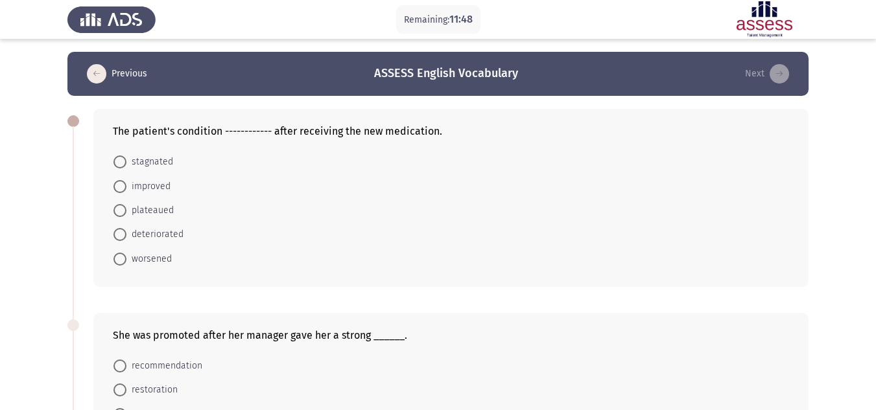
click at [162, 189] on span "improved" at bounding box center [148, 187] width 44 height 16
click at [126, 189] on input "improved" at bounding box center [119, 186] width 13 height 13
radio input "true"
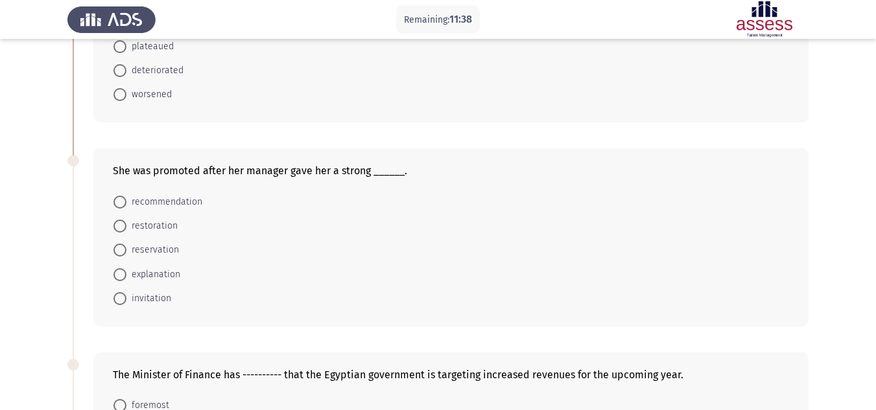
scroll to position [195, 0]
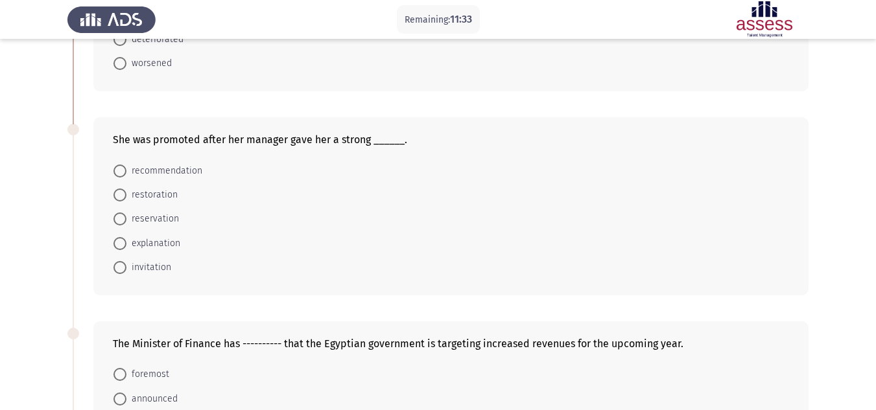
click at [131, 162] on mat-radio-button "recommendation" at bounding box center [158, 170] width 106 height 24
click at [134, 171] on span "recommendation" at bounding box center [164, 171] width 76 height 16
click at [126, 171] on input "recommendation" at bounding box center [119, 171] width 13 height 13
radio input "true"
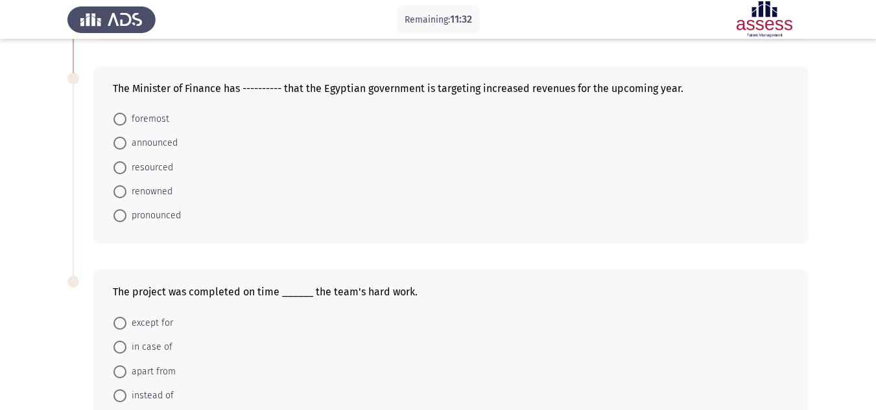
scroll to position [454, 0]
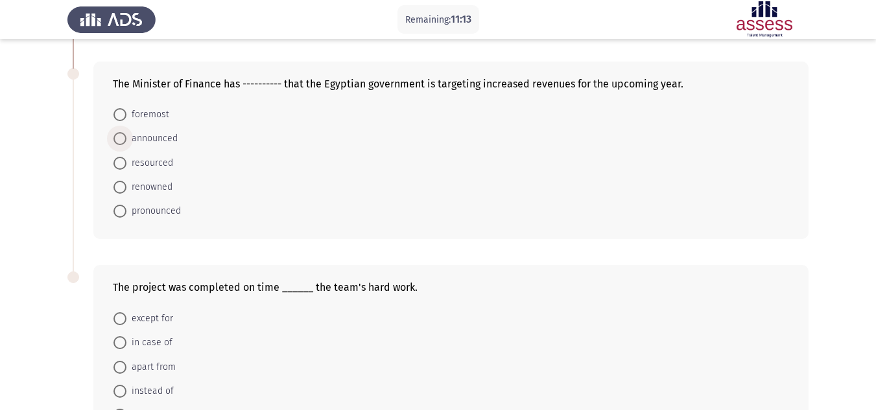
click at [132, 142] on span "announced" at bounding box center [151, 139] width 51 height 16
click at [126, 142] on input "announced" at bounding box center [119, 138] width 13 height 13
radio input "true"
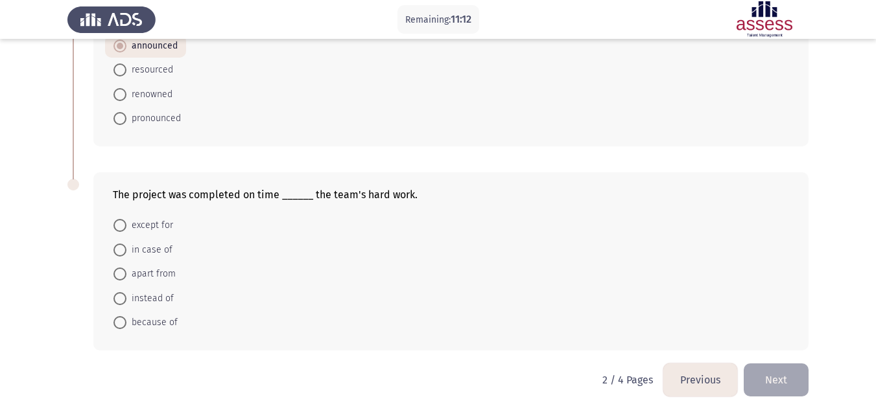
scroll to position [551, 0]
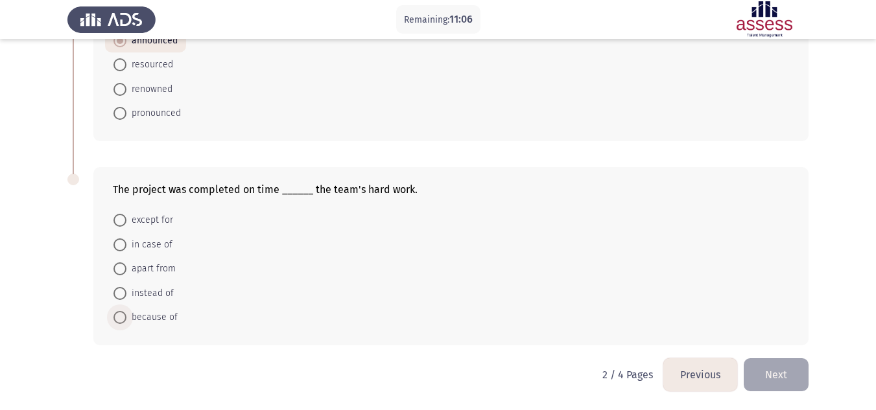
click at [151, 316] on span "because of" at bounding box center [151, 318] width 51 height 16
click at [126, 316] on input "because of" at bounding box center [119, 317] width 13 height 13
radio input "true"
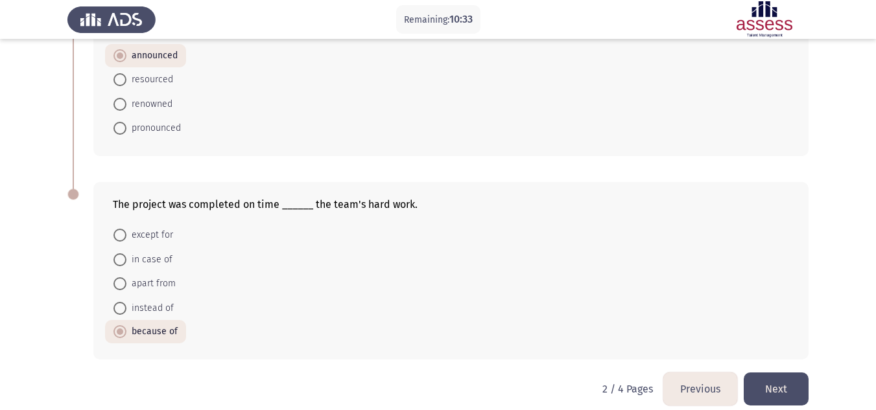
scroll to position [551, 0]
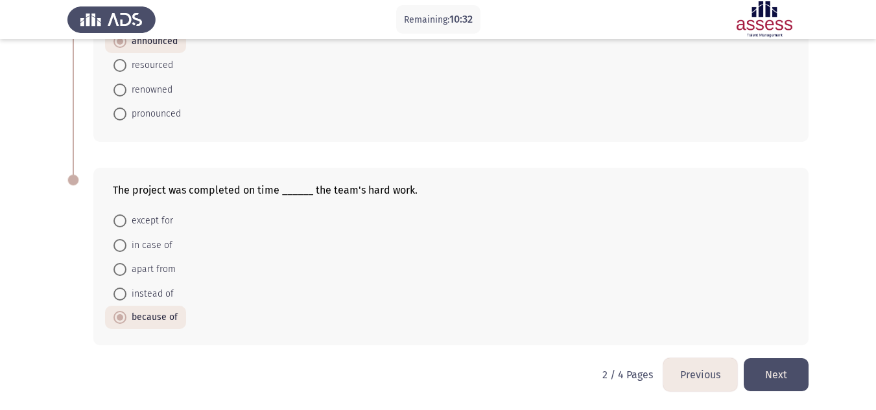
click at [793, 375] on button "Next" at bounding box center [776, 375] width 65 height 33
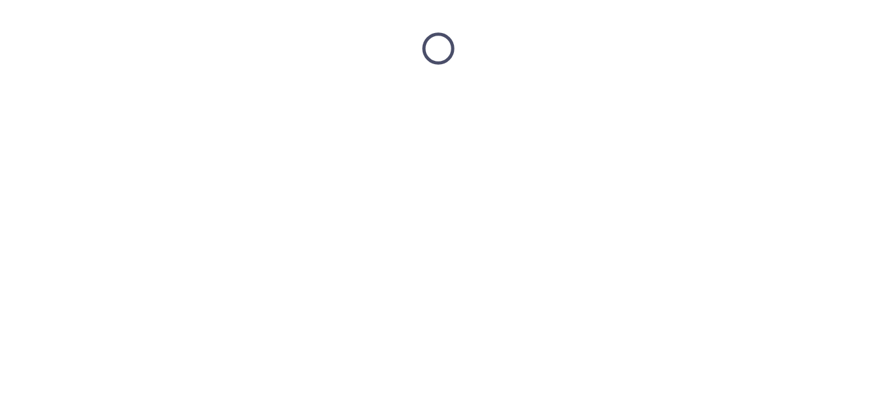
scroll to position [0, 0]
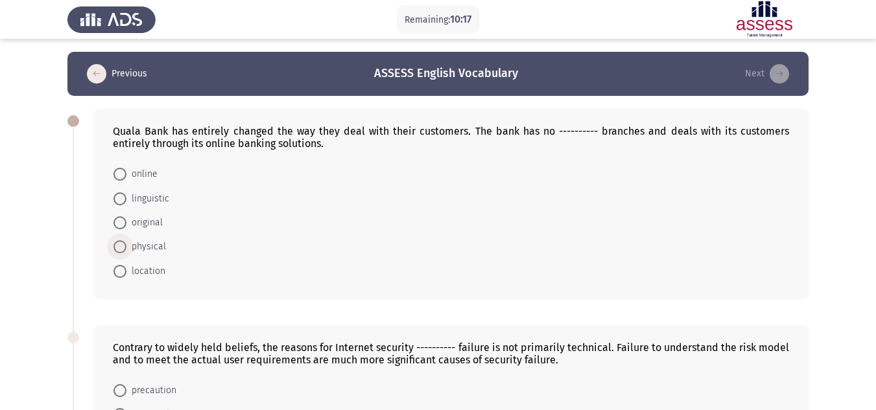
click at [153, 251] on span "physical" at bounding box center [146, 247] width 40 height 16
click at [126, 251] on input "physical" at bounding box center [119, 247] width 13 height 13
radio input "true"
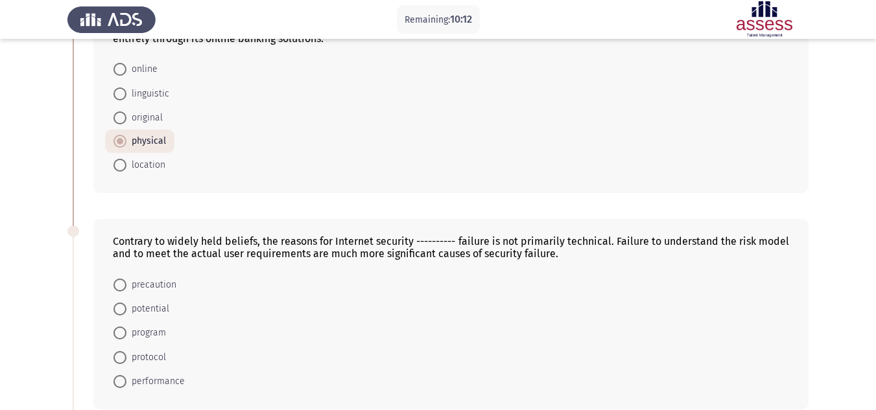
scroll to position [195, 0]
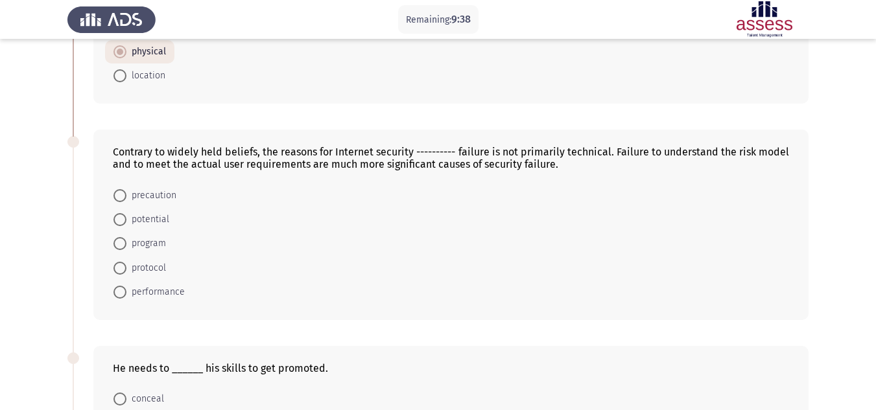
click at [142, 224] on span "potential" at bounding box center [147, 220] width 43 height 16
click at [126, 224] on input "potential" at bounding box center [119, 219] width 13 height 13
radio input "true"
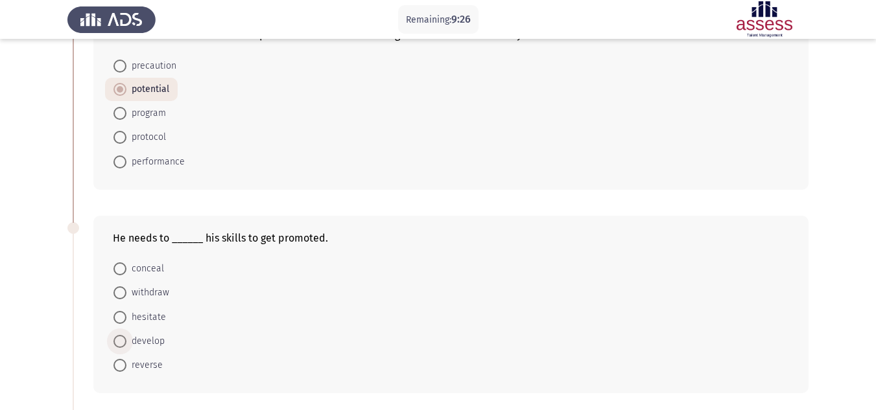
click at [137, 338] on span "develop" at bounding box center [145, 342] width 38 height 16
click at [126, 338] on input "develop" at bounding box center [119, 341] width 13 height 13
radio input "true"
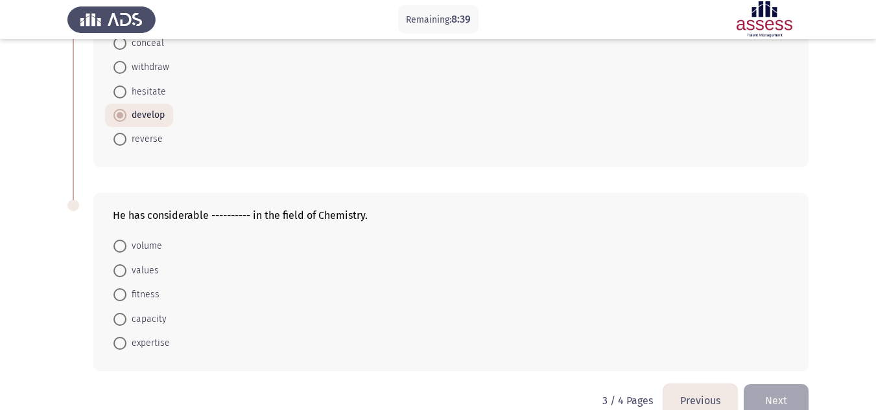
scroll to position [576, 0]
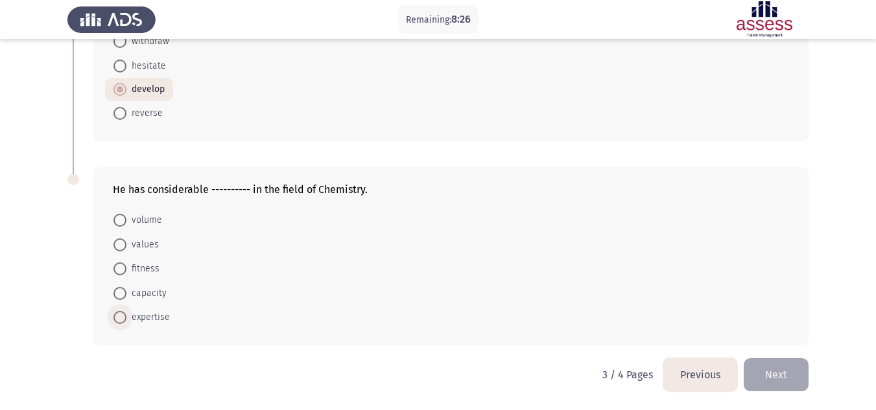
click at [152, 322] on span "expertise" at bounding box center [147, 318] width 43 height 16
click at [126, 322] on input "expertise" at bounding box center [119, 317] width 13 height 13
radio input "true"
click at [792, 372] on button "Next" at bounding box center [776, 375] width 65 height 33
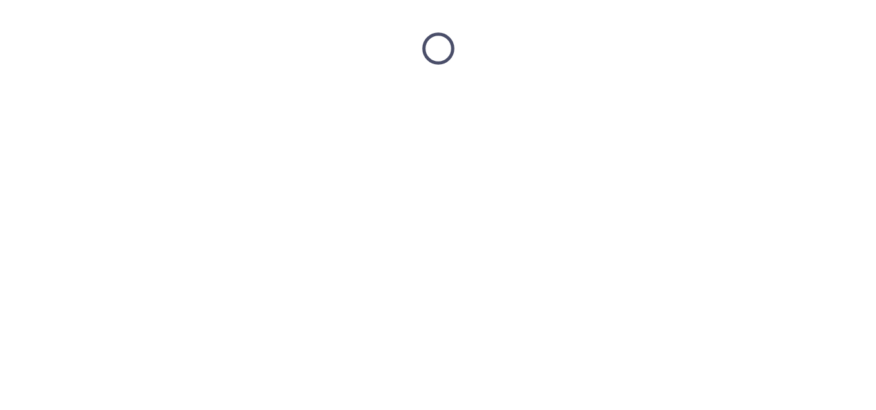
scroll to position [0, 0]
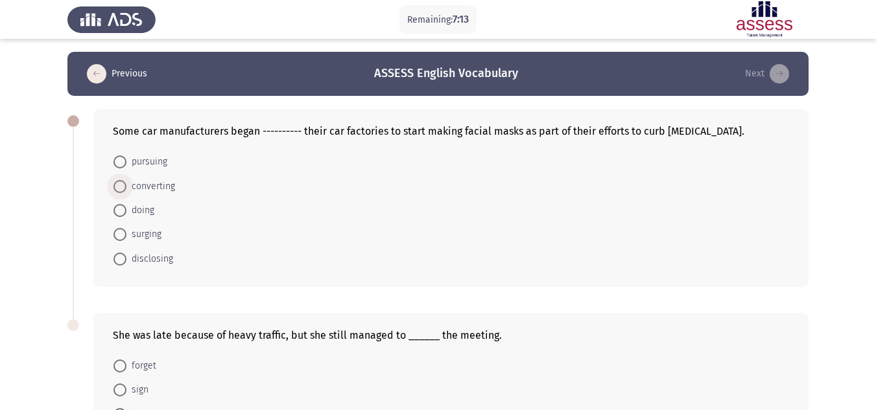
click at [118, 189] on span at bounding box center [119, 186] width 13 height 13
click at [118, 189] on input "converting" at bounding box center [119, 186] width 13 height 13
radio input "true"
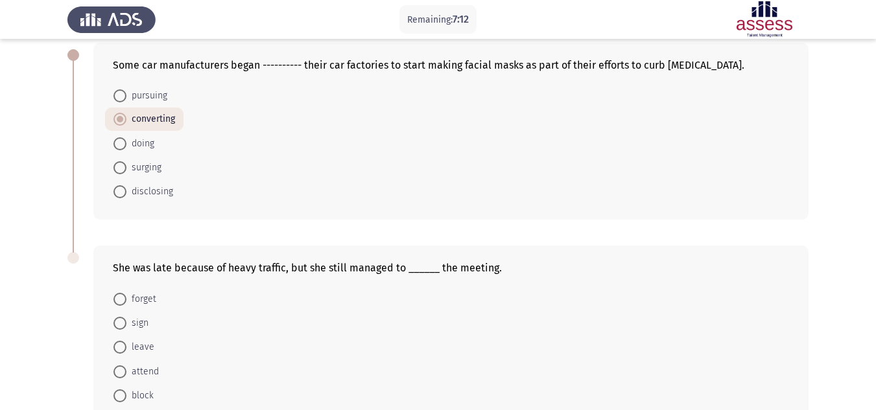
scroll to position [130, 0]
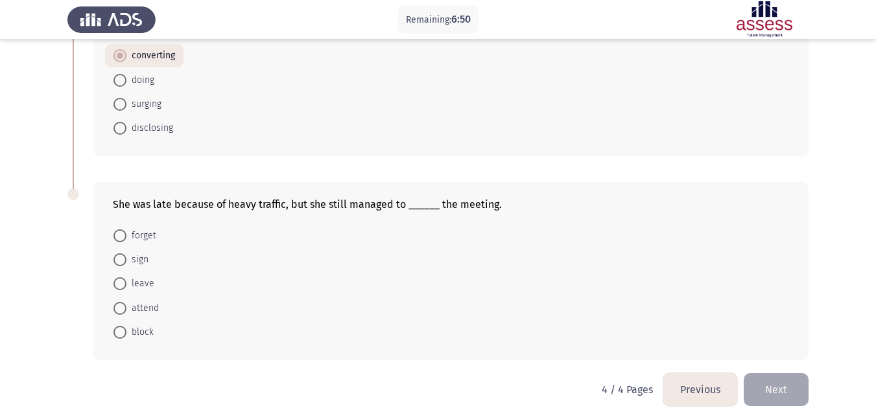
click at [130, 310] on span "attend" at bounding box center [142, 309] width 32 height 16
click at [126, 310] on input "attend" at bounding box center [119, 308] width 13 height 13
radio input "true"
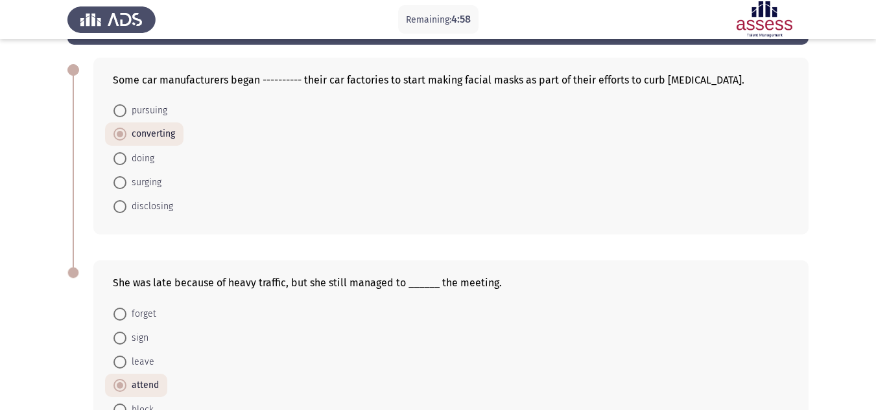
scroll to position [144, 0]
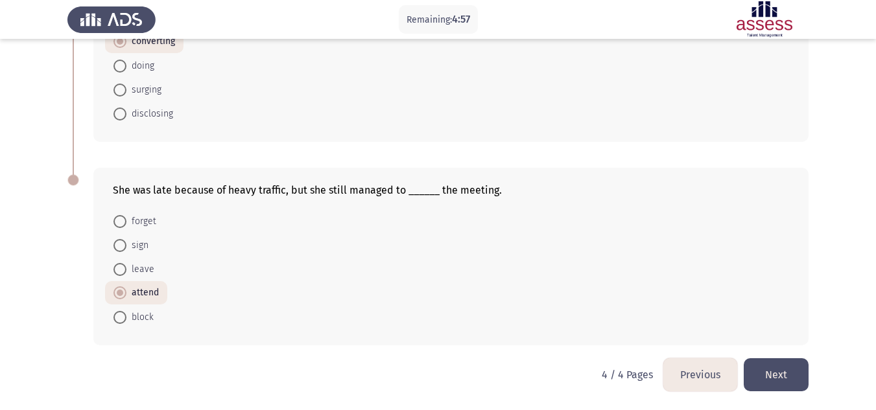
click at [788, 372] on button "Next" at bounding box center [776, 375] width 65 height 33
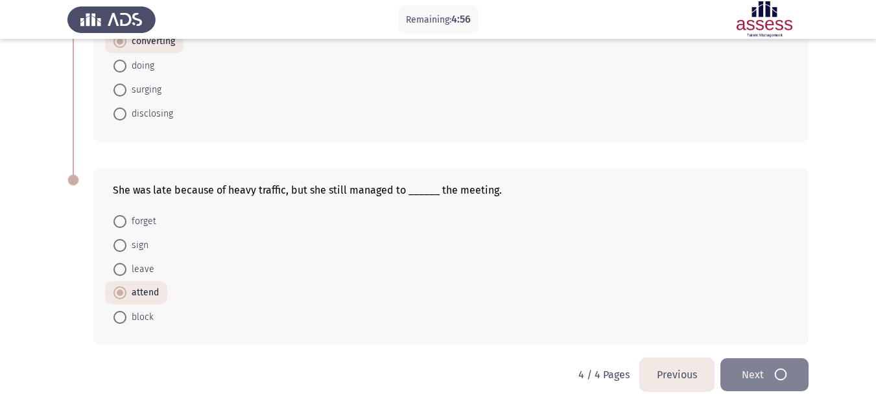
scroll to position [0, 0]
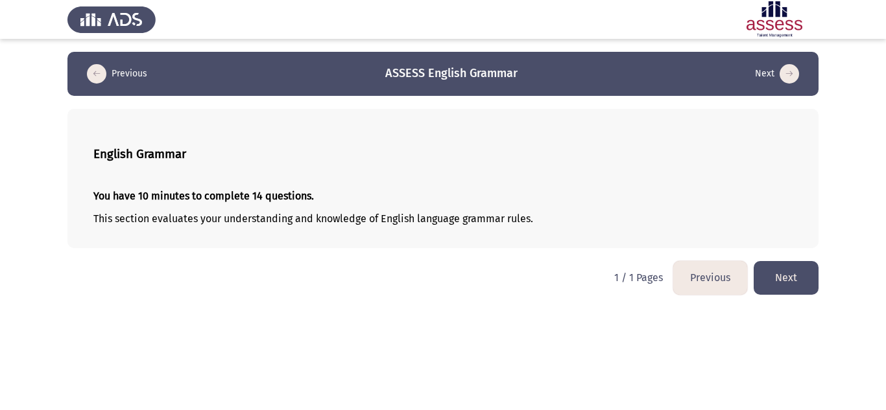
click at [796, 287] on button "Next" at bounding box center [785, 277] width 65 height 33
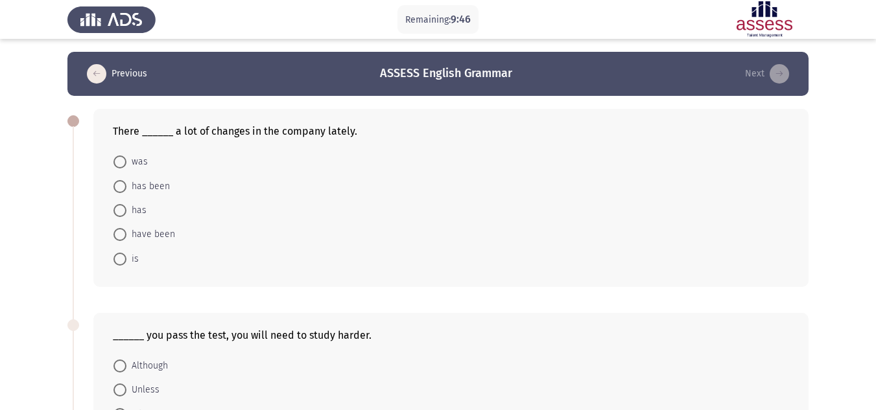
click at [155, 185] on span "has been" at bounding box center [147, 187] width 43 height 16
click at [126, 185] on input "has been" at bounding box center [119, 186] width 13 height 13
radio input "true"
click at [139, 239] on span "have been" at bounding box center [150, 234] width 49 height 16
click at [126, 239] on input "have been" at bounding box center [119, 234] width 13 height 13
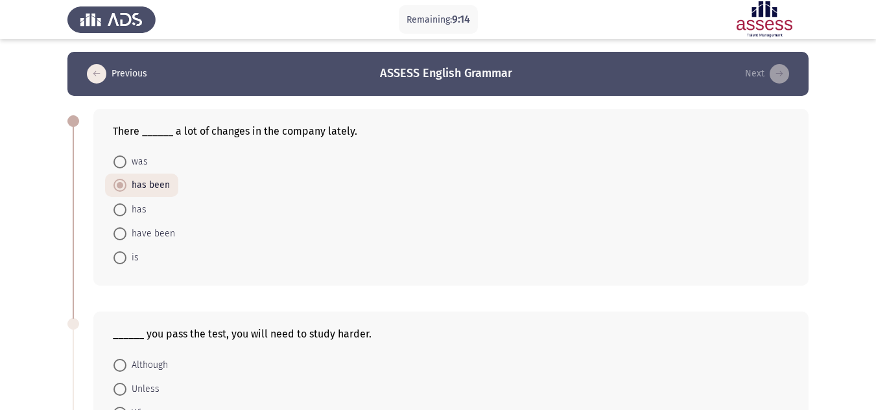
radio input "true"
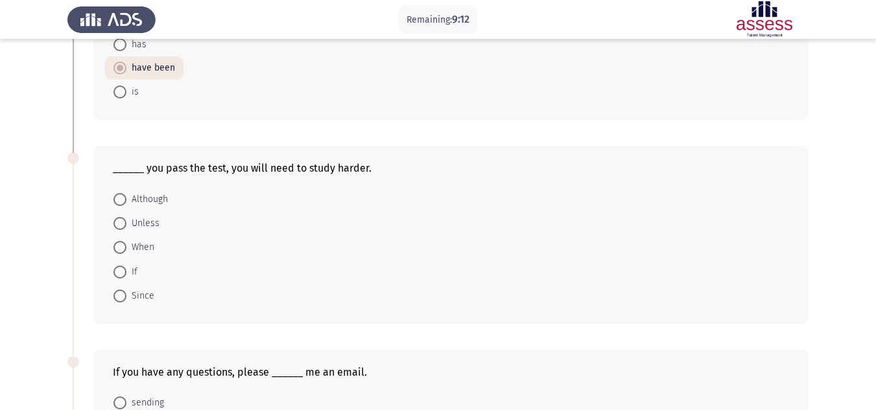
scroll to position [195, 0]
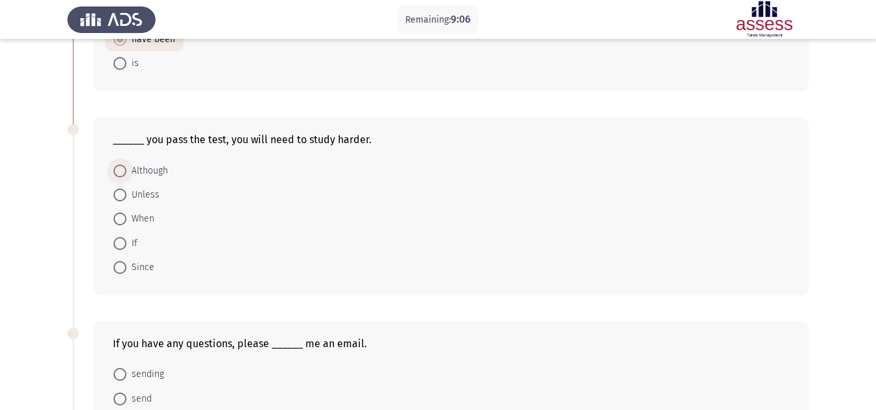
click at [163, 166] on span "Although" at bounding box center [146, 171] width 41 height 16
click at [126, 166] on input "Although" at bounding box center [119, 171] width 13 height 13
radio input "true"
click at [158, 195] on span "Unless" at bounding box center [142, 195] width 33 height 16
click at [126, 195] on input "Unless" at bounding box center [119, 194] width 13 height 13
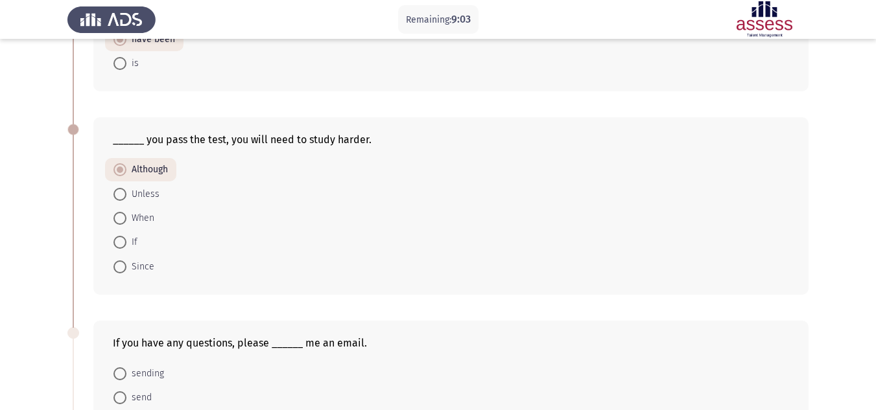
radio input "true"
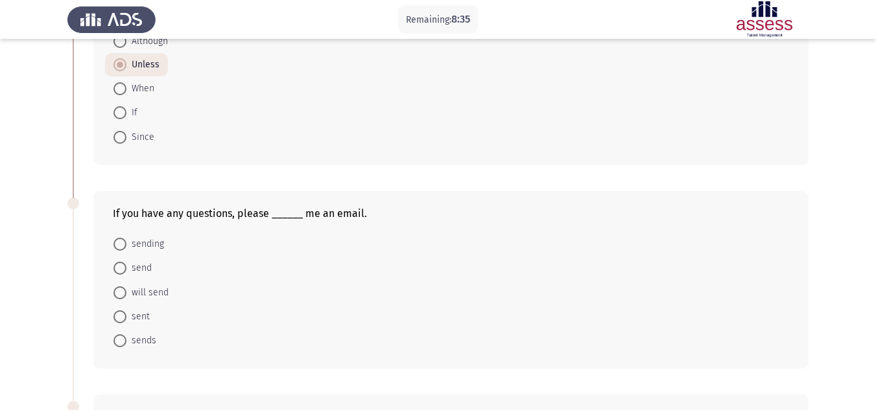
scroll to position [389, 0]
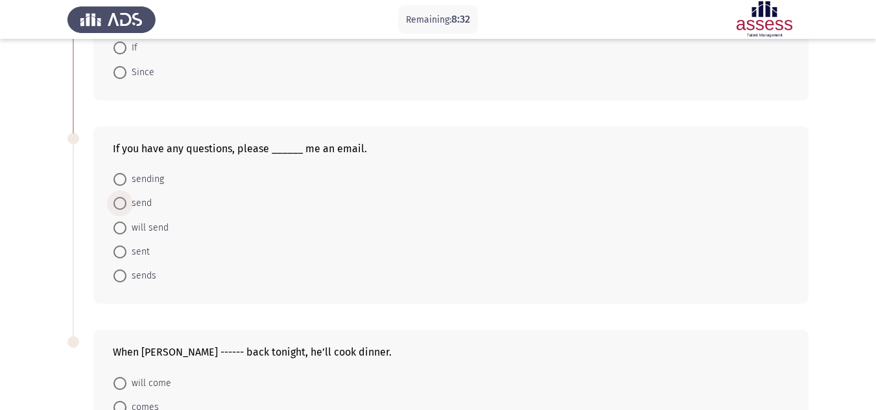
click at [137, 205] on span "send" at bounding box center [138, 204] width 25 height 16
click at [126, 205] on input "send" at bounding box center [119, 203] width 13 height 13
radio input "true"
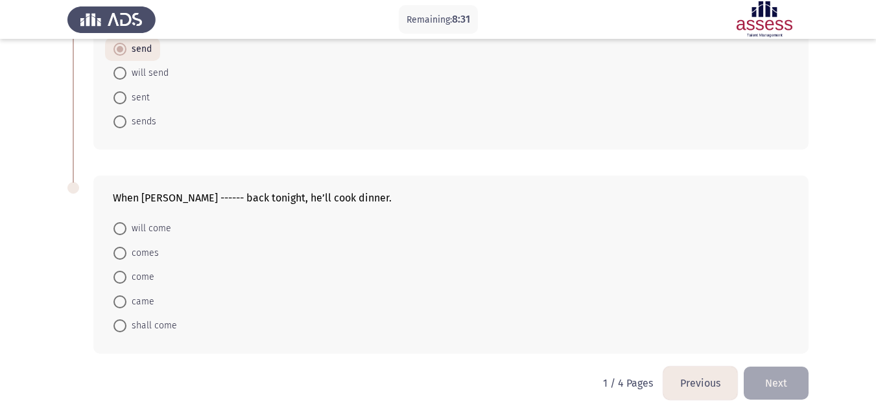
scroll to position [551, 0]
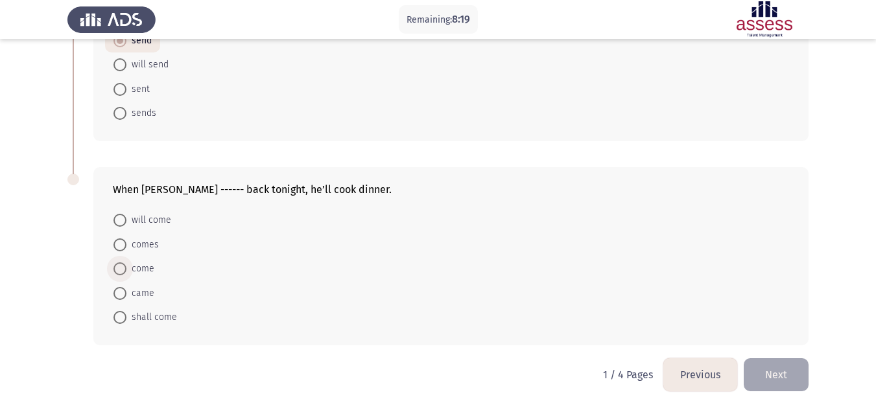
click at [152, 272] on span "come" at bounding box center [140, 269] width 28 height 16
click at [126, 272] on input "come" at bounding box center [119, 269] width 13 height 13
radio input "true"
click at [134, 241] on span "comes" at bounding box center [142, 246] width 32 height 16
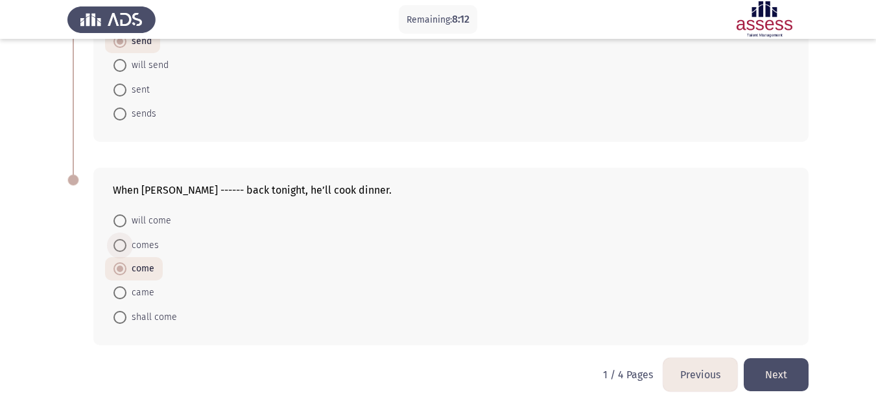
click at [126, 241] on input "comes" at bounding box center [119, 245] width 13 height 13
radio input "true"
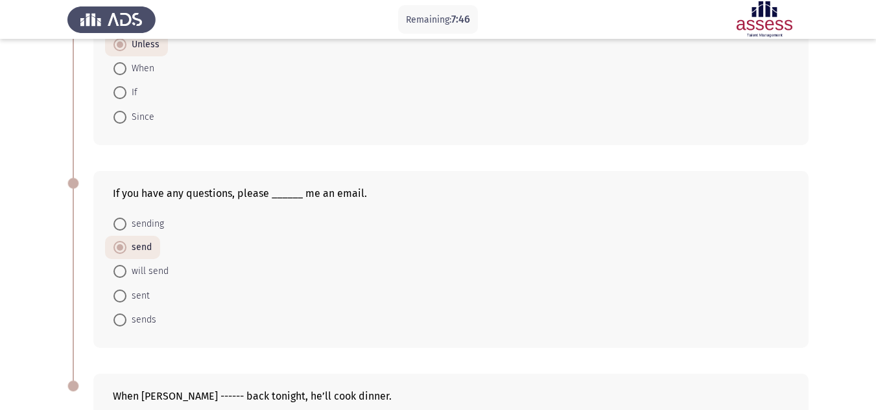
scroll to position [226, 0]
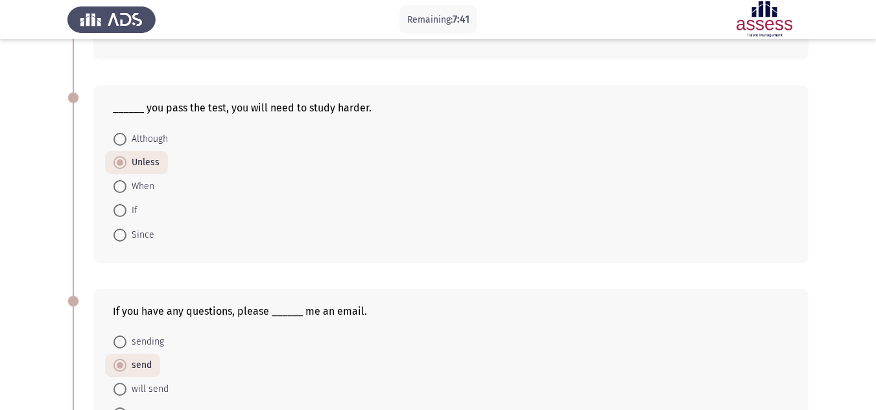
drag, startPoint x: 108, startPoint y: 104, endPoint x: 138, endPoint y: 128, distance: 39.2
click at [138, 128] on div "______ you pass the test, you will need to study harder. Although Unless When I…" at bounding box center [450, 174] width 715 height 177
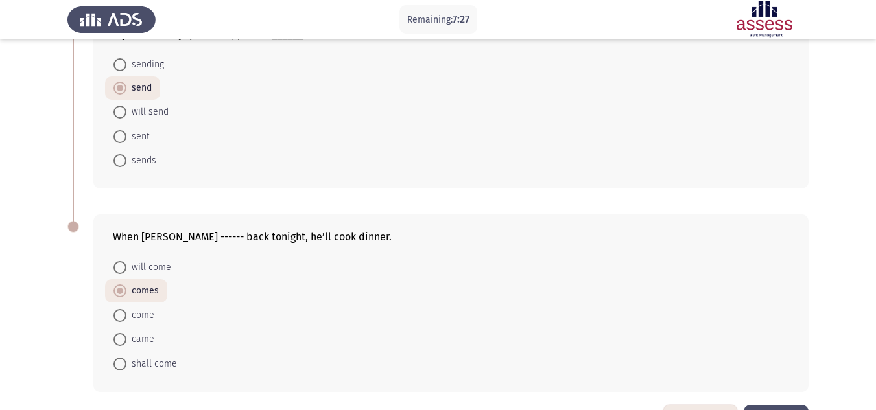
scroll to position [551, 0]
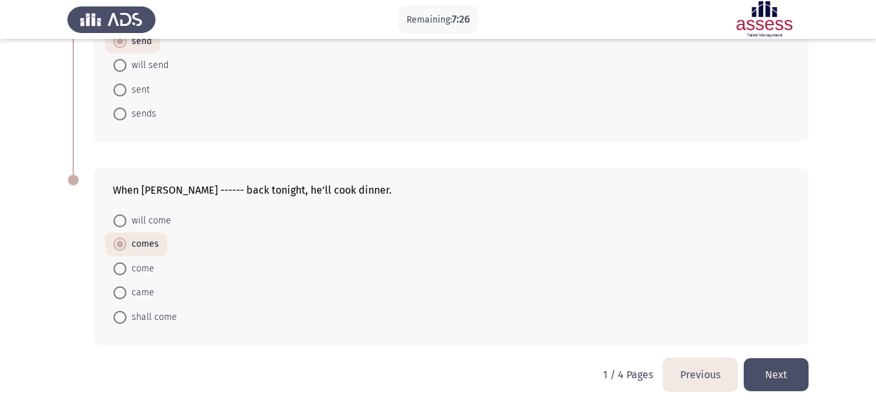
click at [781, 390] on button "Next" at bounding box center [776, 375] width 65 height 33
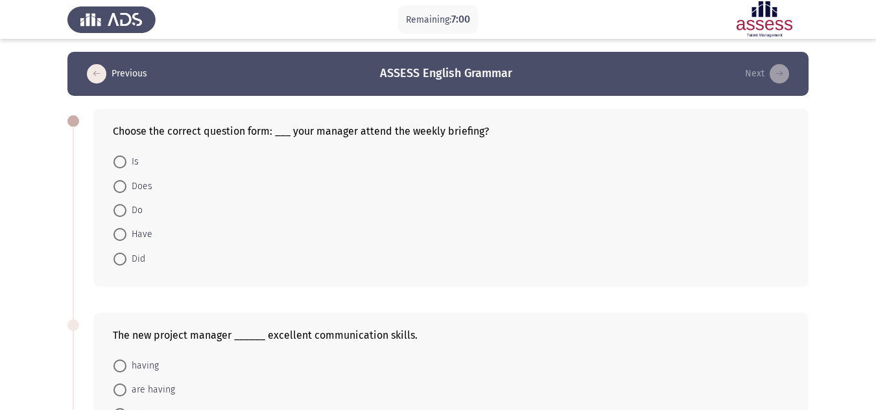
click at [121, 255] on span at bounding box center [119, 259] width 13 height 13
click at [121, 255] on input "Did" at bounding box center [119, 259] width 13 height 13
radio input "true"
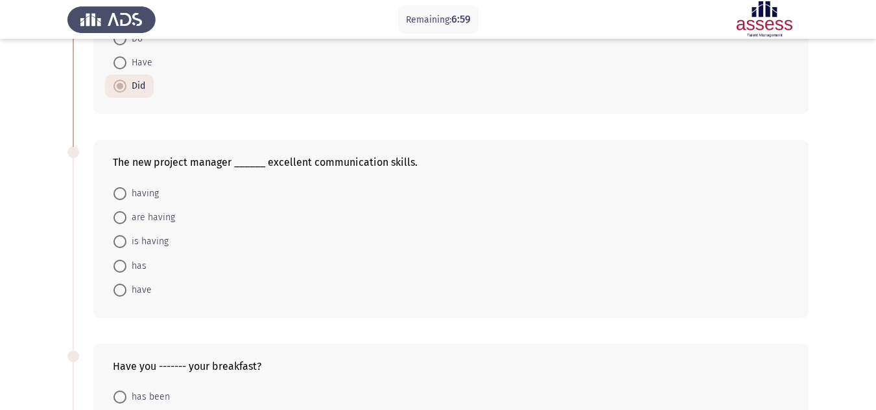
scroll to position [195, 0]
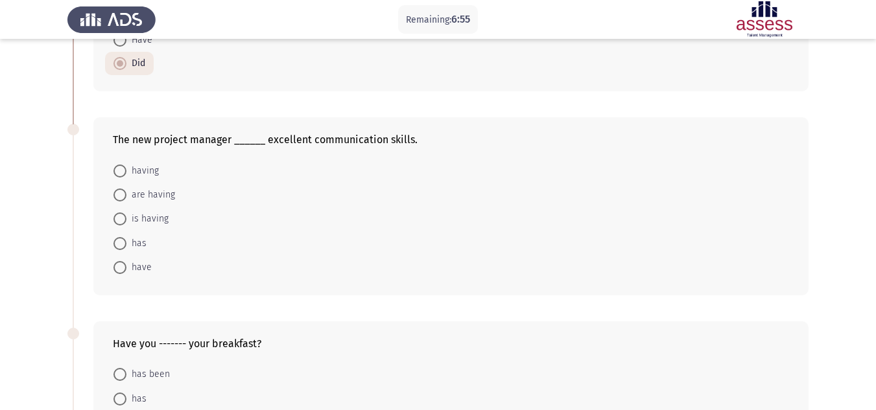
click at [141, 237] on span "has" at bounding box center [136, 244] width 20 height 16
click at [126, 237] on input "has" at bounding box center [119, 243] width 13 height 13
radio input "true"
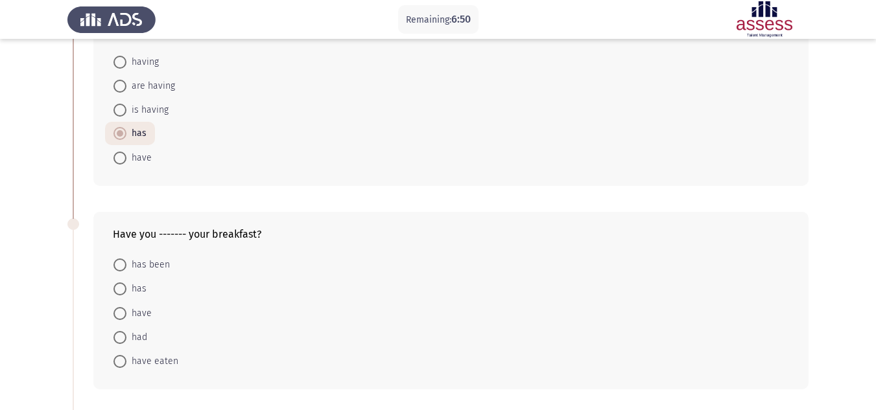
scroll to position [324, 0]
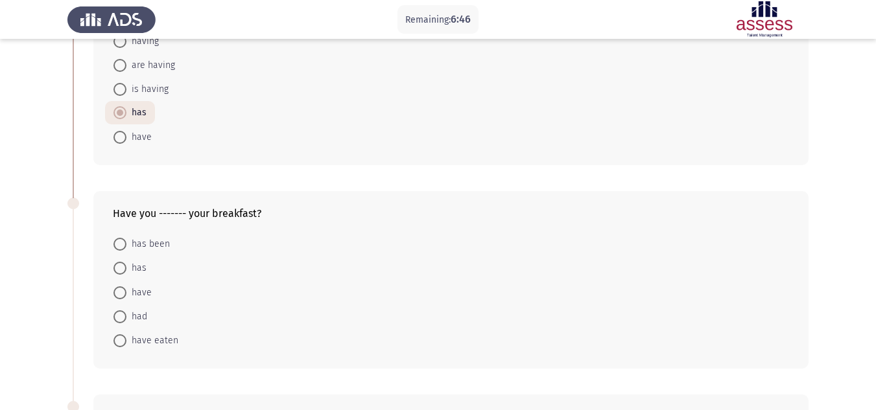
click at [138, 319] on span "had" at bounding box center [136, 317] width 21 height 16
click at [126, 319] on input "had" at bounding box center [119, 317] width 13 height 13
radio input "true"
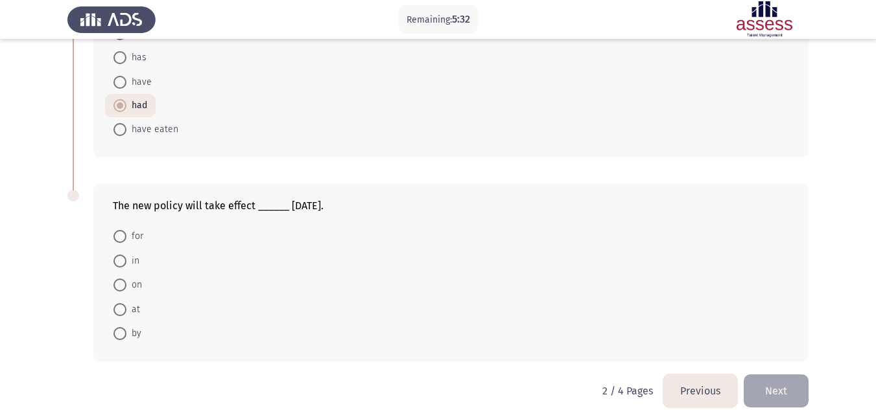
scroll to position [551, 0]
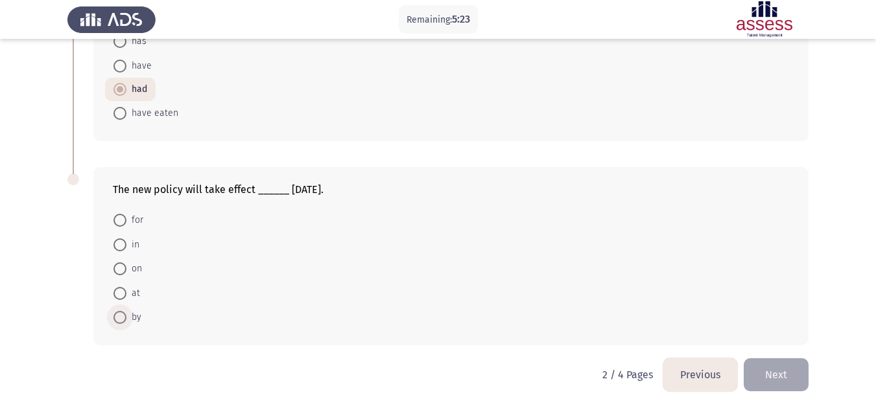
click at [132, 317] on span "by" at bounding box center [133, 318] width 15 height 16
click at [126, 317] on input "by" at bounding box center [119, 317] width 13 height 13
radio input "true"
click at [139, 274] on span "on" at bounding box center [134, 270] width 16 height 16
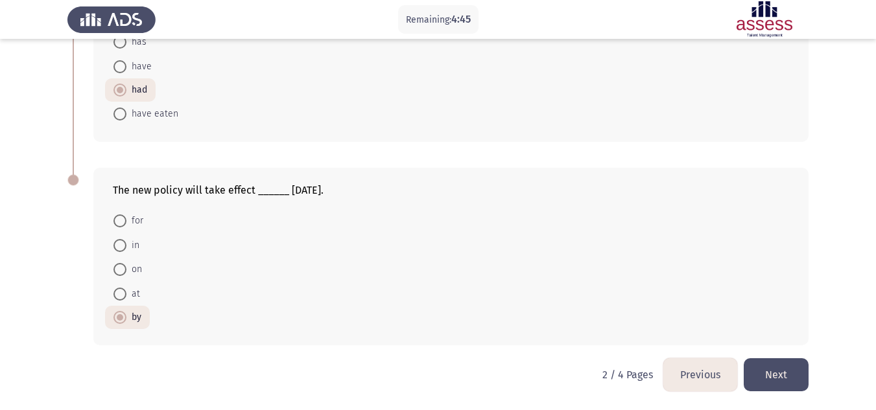
click at [126, 274] on input "on" at bounding box center [119, 269] width 13 height 13
radio input "true"
click at [788, 368] on button "Next" at bounding box center [776, 375] width 65 height 33
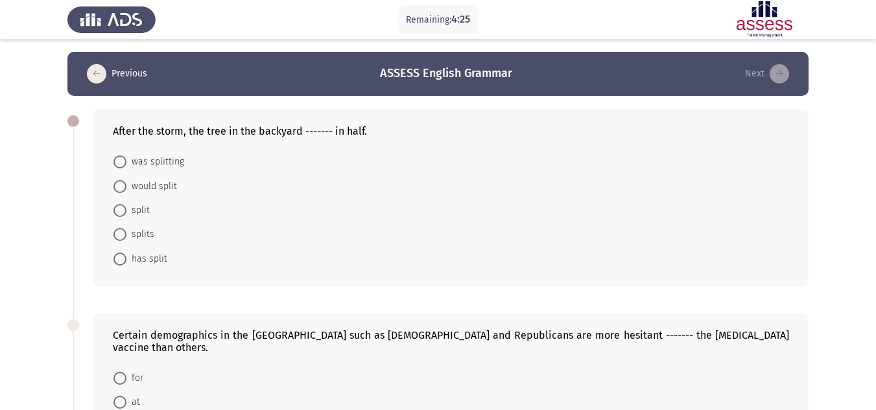
click at [141, 238] on span "splits" at bounding box center [140, 235] width 28 height 16
click at [126, 238] on input "splits" at bounding box center [119, 234] width 13 height 13
radio input "true"
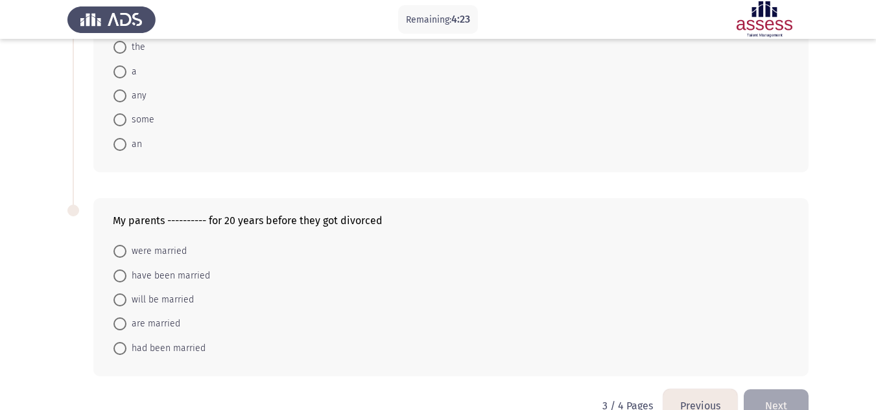
scroll to position [553, 0]
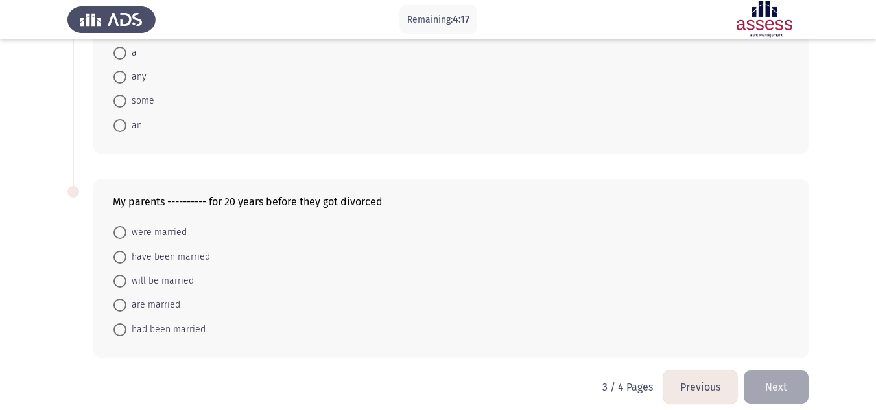
click at [163, 225] on span "were married" at bounding box center [156, 233] width 60 height 16
click at [126, 226] on input "were married" at bounding box center [119, 232] width 13 height 13
radio input "true"
click at [166, 253] on span "have been married" at bounding box center [168, 258] width 84 height 16
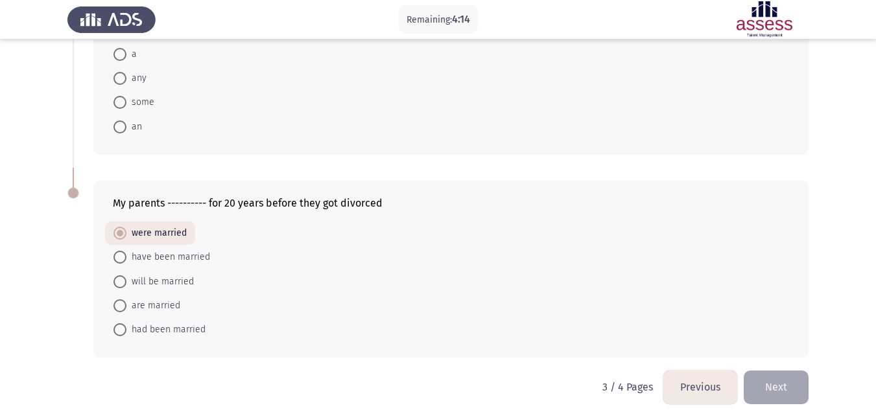
click at [126, 253] on input "have been married" at bounding box center [119, 257] width 13 height 13
radio input "true"
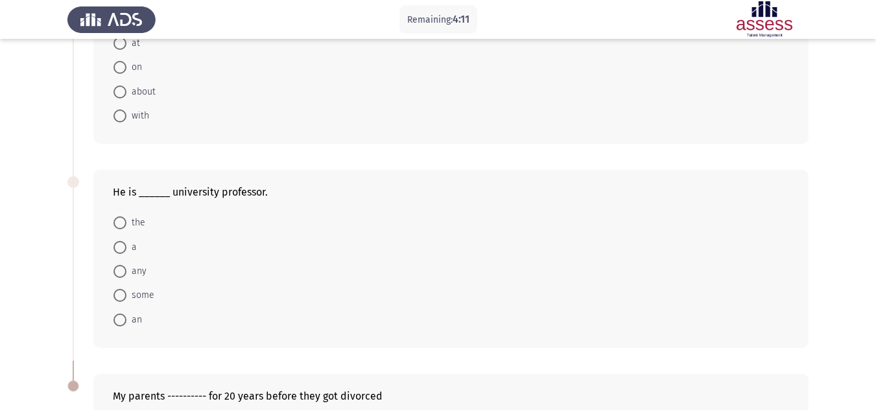
scroll to position [357, 0]
click at [123, 243] on span at bounding box center [119, 249] width 13 height 13
click at [123, 243] on input "a" at bounding box center [119, 249] width 13 height 13
radio input "true"
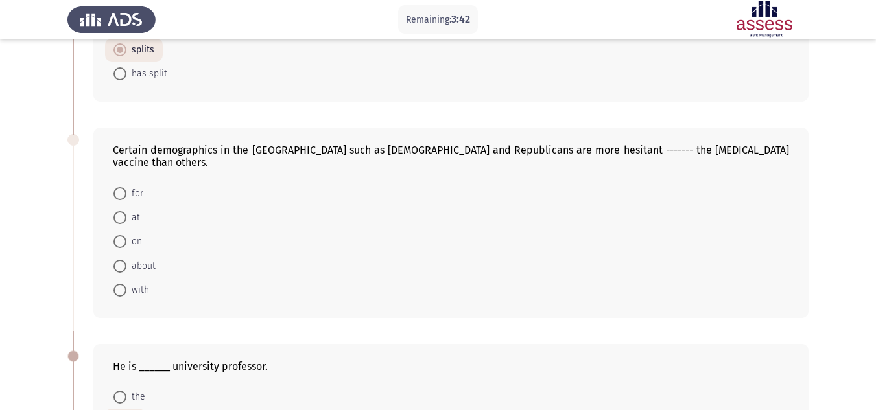
scroll to position [163, 0]
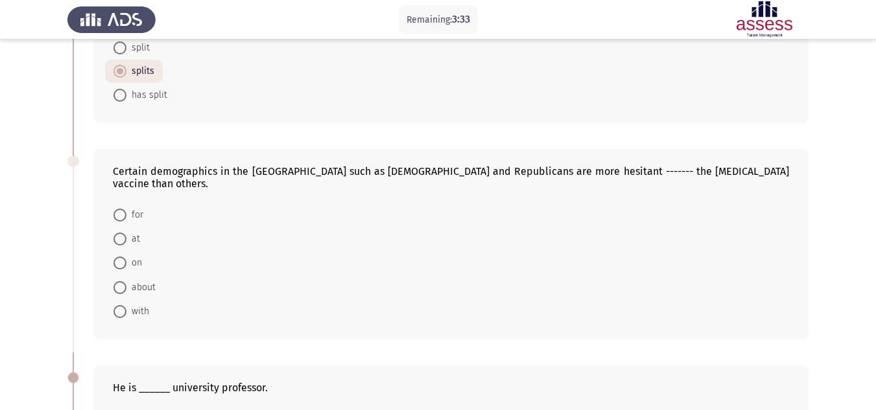
click at [156, 277] on mat-radio-button "about" at bounding box center [134, 287] width 59 height 24
click at [152, 280] on span "about" at bounding box center [140, 288] width 29 height 16
click at [126, 281] on input "about" at bounding box center [119, 287] width 13 height 13
radio input "true"
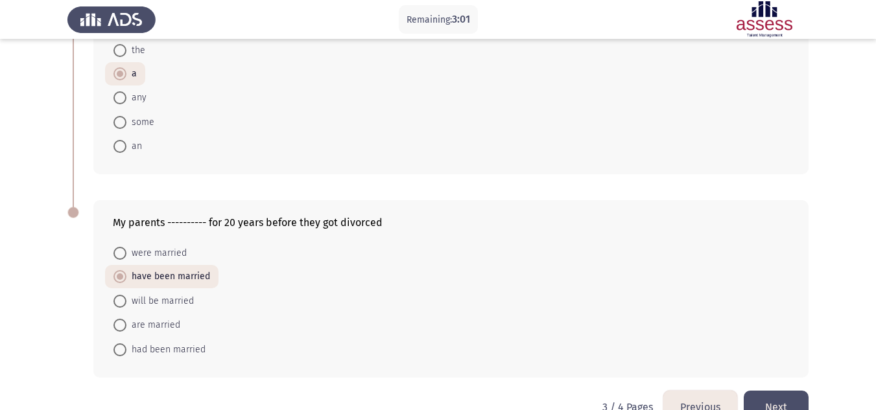
scroll to position [551, 0]
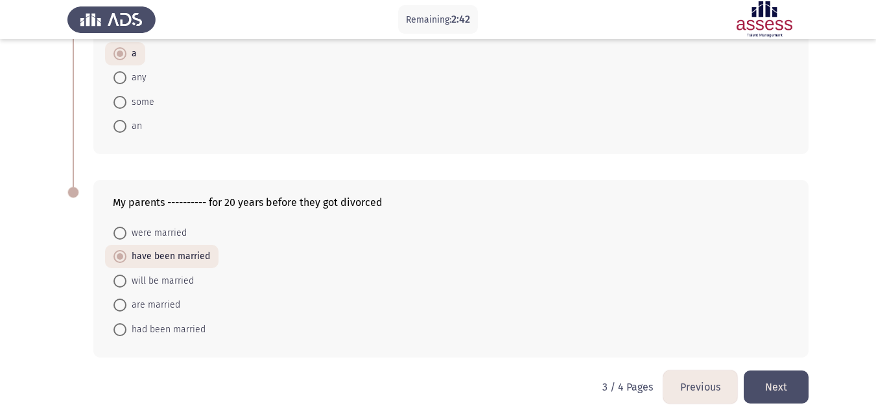
click at [196, 322] on span "had been married" at bounding box center [165, 330] width 79 height 16
click at [126, 324] on input "had been married" at bounding box center [119, 330] width 13 height 13
radio input "true"
click at [788, 377] on button "Next" at bounding box center [776, 387] width 65 height 33
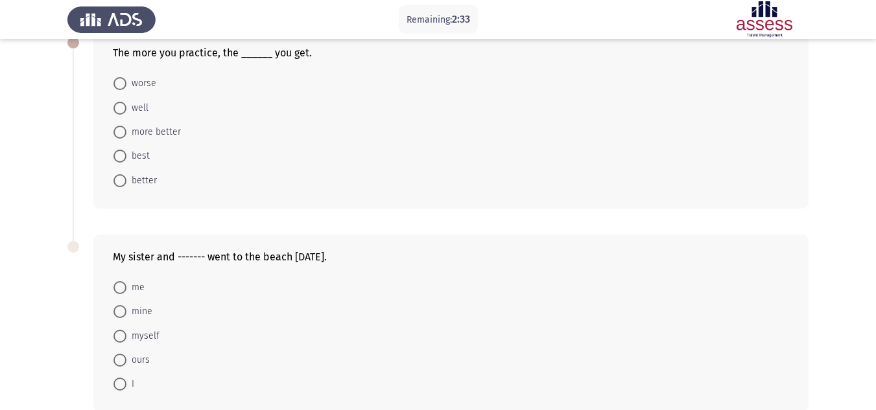
scroll to position [16, 0]
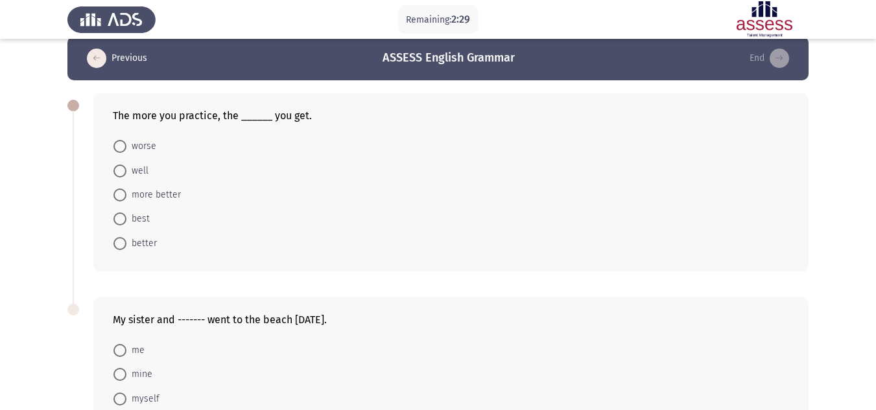
click at [165, 188] on span "more better" at bounding box center [153, 195] width 54 height 16
click at [126, 189] on input "more better" at bounding box center [119, 195] width 13 height 13
radio input "true"
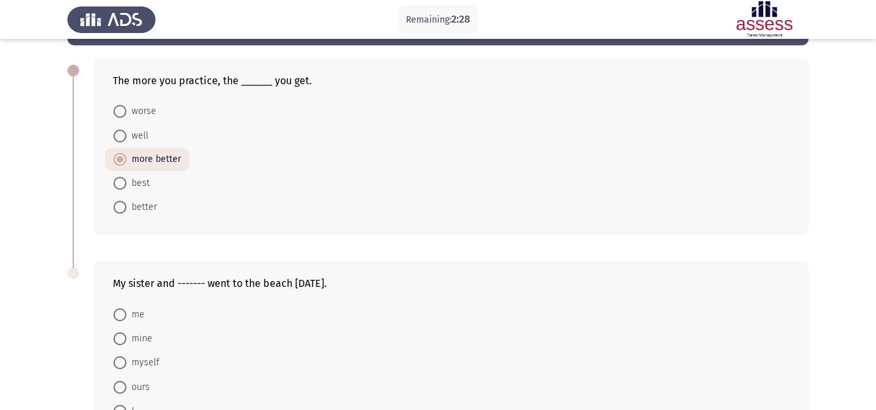
scroll to position [80, 0]
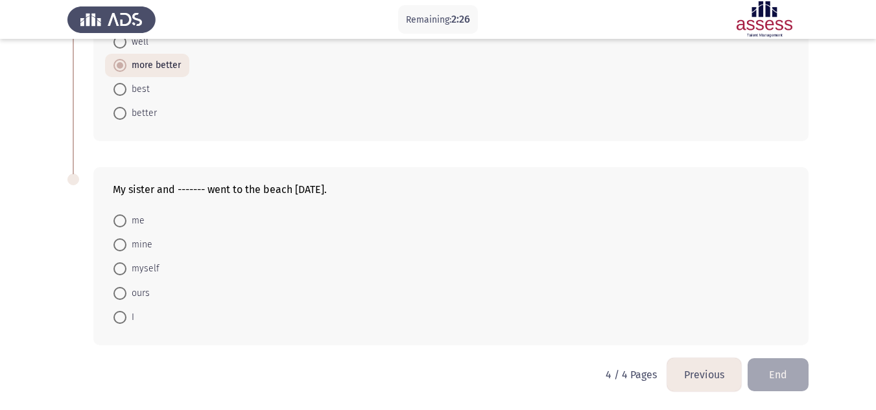
click at [123, 317] on span at bounding box center [119, 317] width 13 height 13
click at [123, 317] on input "I" at bounding box center [119, 317] width 13 height 13
radio input "true"
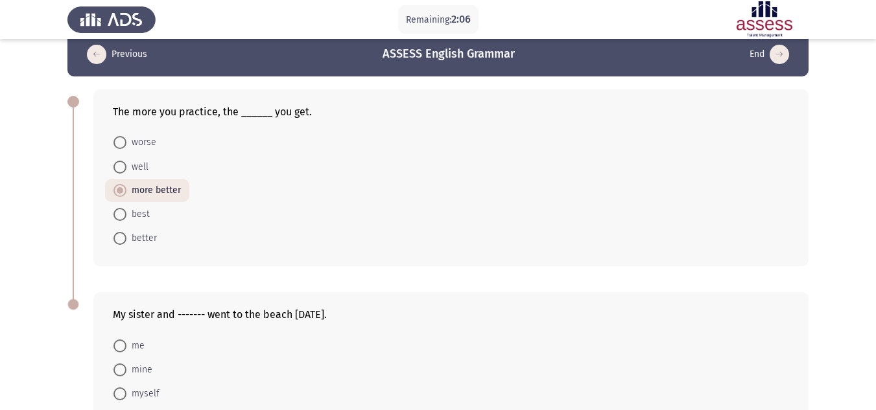
scroll to position [14, 0]
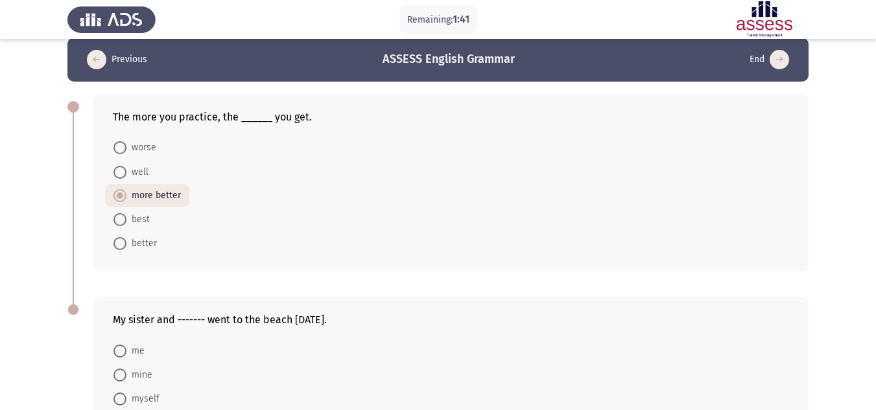
click at [143, 246] on span "better" at bounding box center [141, 244] width 30 height 16
click at [126, 246] on input "better" at bounding box center [119, 243] width 13 height 13
radio input "true"
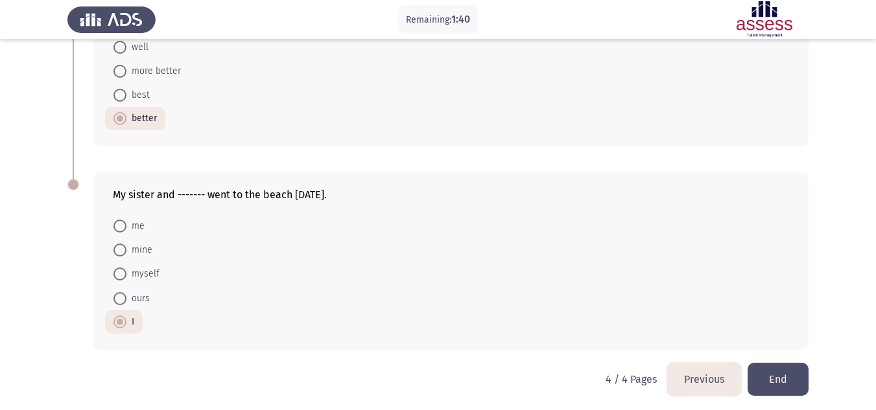
scroll to position [144, 0]
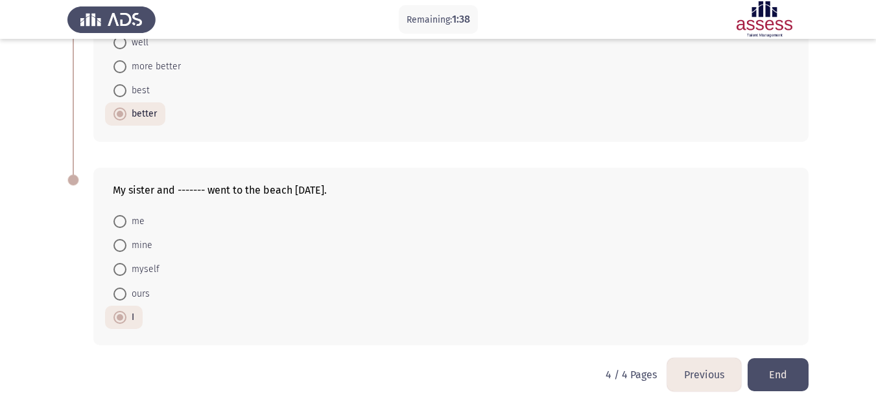
click at [780, 371] on button "End" at bounding box center [778, 375] width 61 height 33
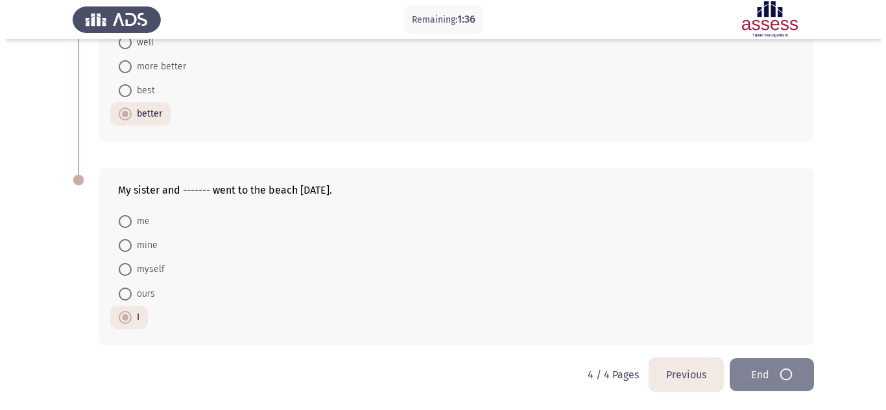
scroll to position [0, 0]
